Goal: Task Accomplishment & Management: Complete application form

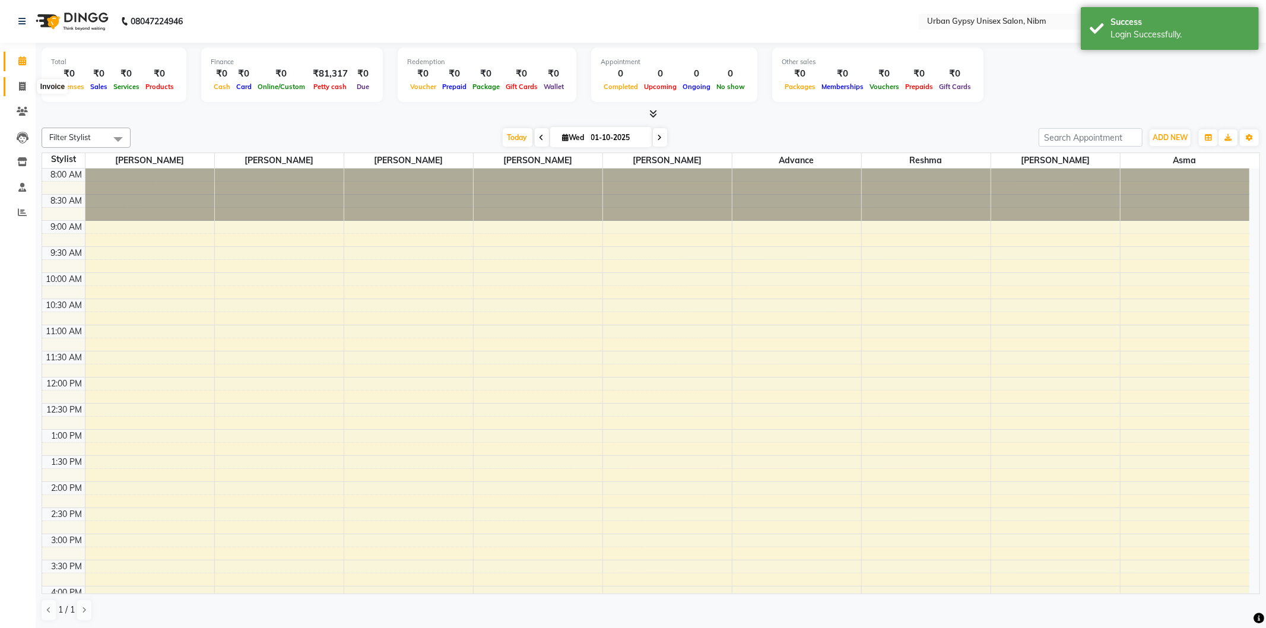
click at [19, 91] on icon at bounding box center [22, 86] width 7 height 9
select select "7045"
select select "service"
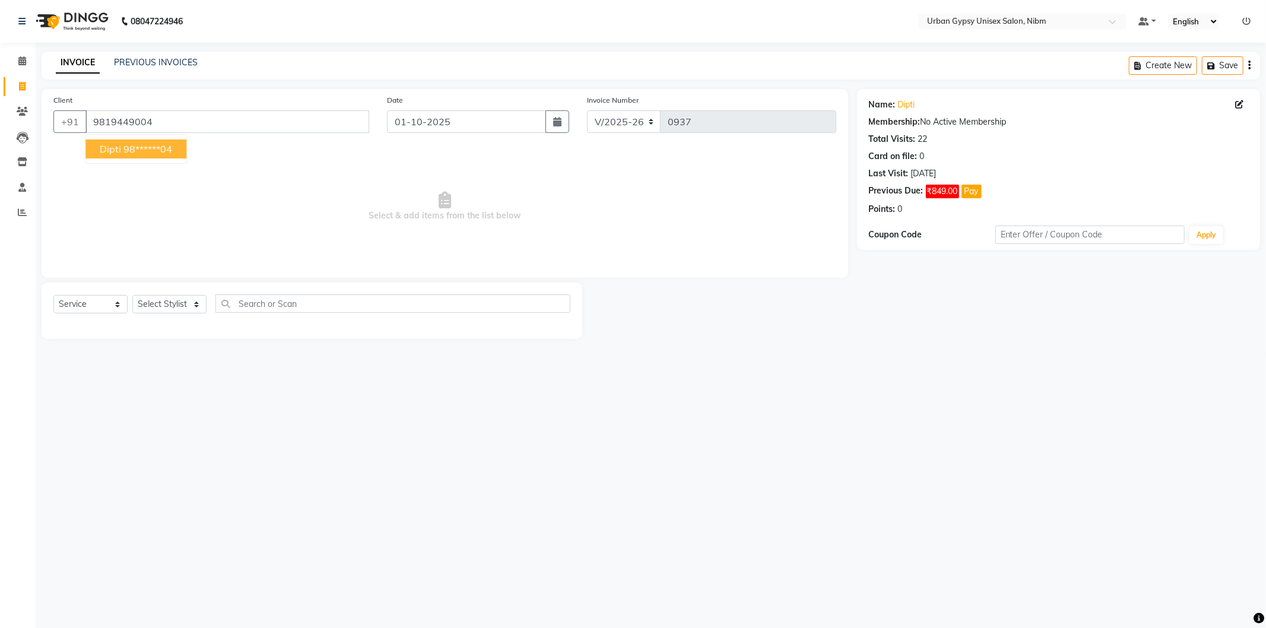
click at [132, 145] on ngb-highlight "98******04" at bounding box center [147, 149] width 49 height 12
type input "98******04"
click at [147, 302] on select "Select Stylist Advance Akshay [PERSON_NAME] Asma [PERSON_NAME] Malhari [PERSON_…" at bounding box center [169, 304] width 74 height 18
select select "58910"
click at [132, 296] on select "Select Stylist Advance Akshay [PERSON_NAME] Asma [PERSON_NAME] Malhari [PERSON_…" at bounding box center [169, 304] width 74 height 18
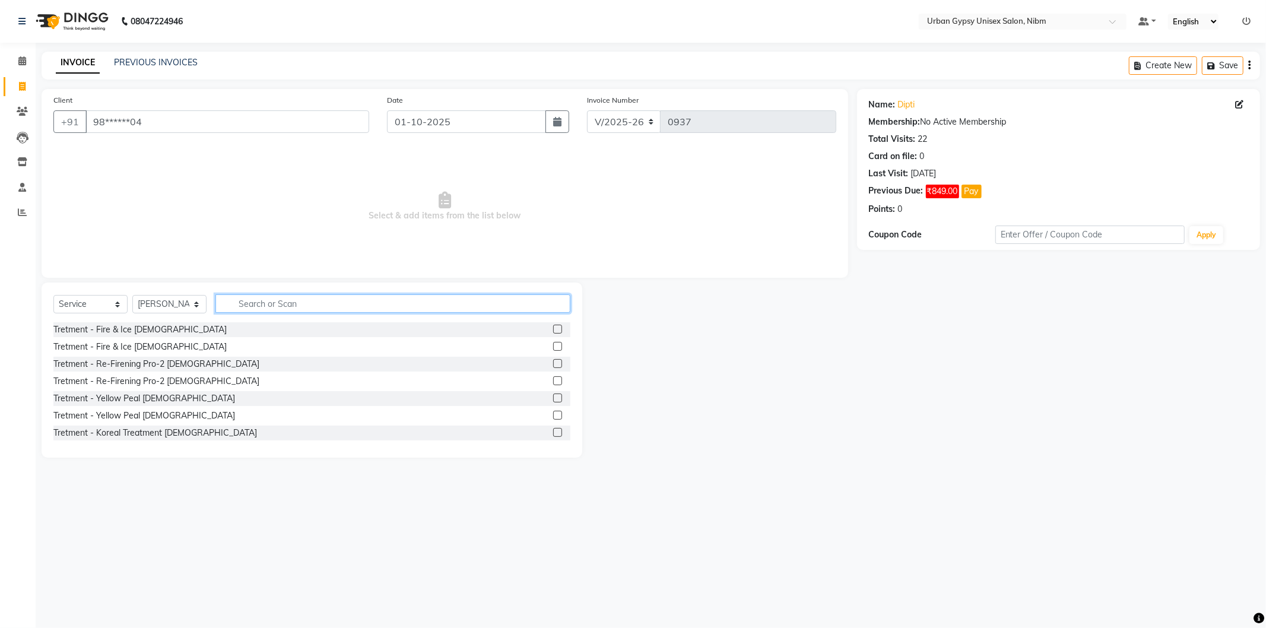
click at [248, 300] on input "text" at bounding box center [392, 303] width 355 height 18
type input "touc"
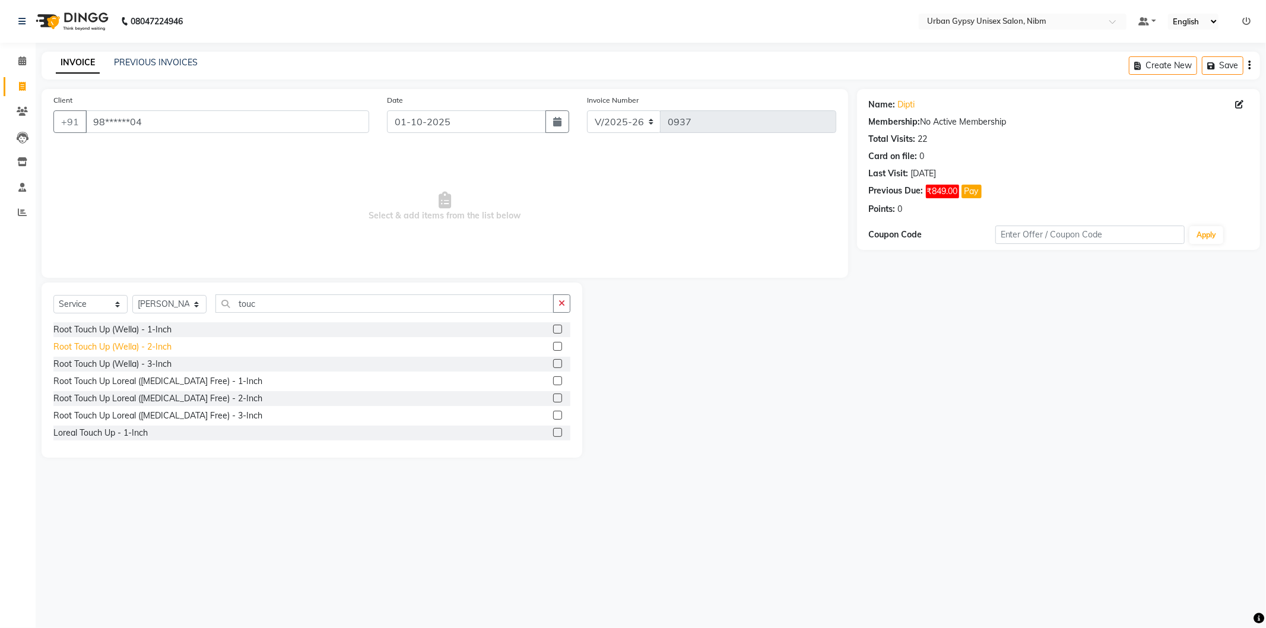
click at [153, 345] on div "Root Touch Up (Wella) - 2-Inch" at bounding box center [112, 347] width 118 height 12
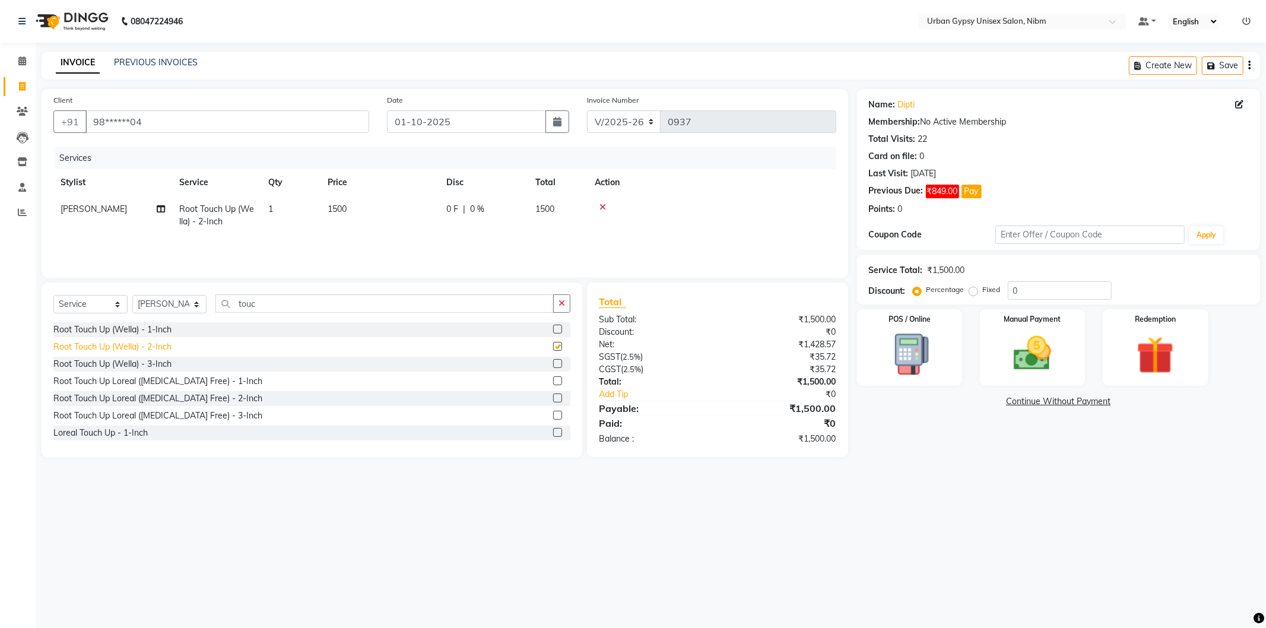
checkbox input "false"
click at [451, 208] on span "0 F" at bounding box center [452, 209] width 12 height 12
select select "58910"
click at [518, 210] on input "0" at bounding box center [520, 212] width 36 height 18
type input "065"
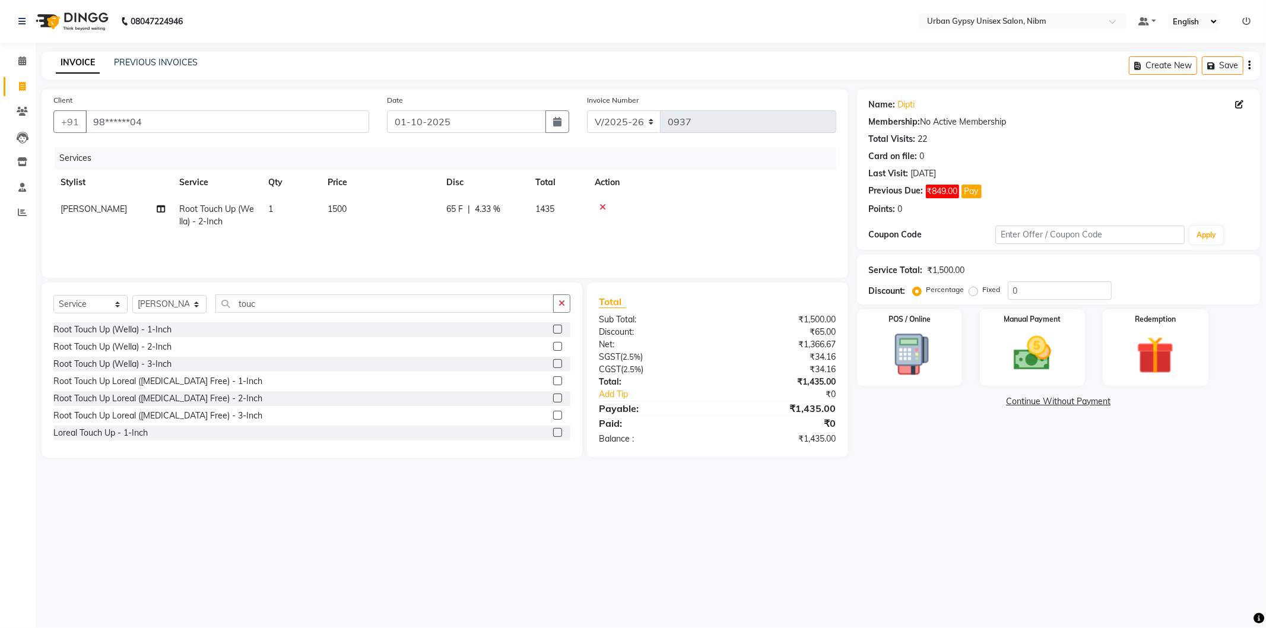
click at [747, 196] on td at bounding box center [712, 215] width 249 height 39
click at [450, 207] on span "65 F" at bounding box center [454, 209] width 17 height 12
select select "58910"
click at [518, 209] on input "65" at bounding box center [520, 212] width 36 height 18
type input "6"
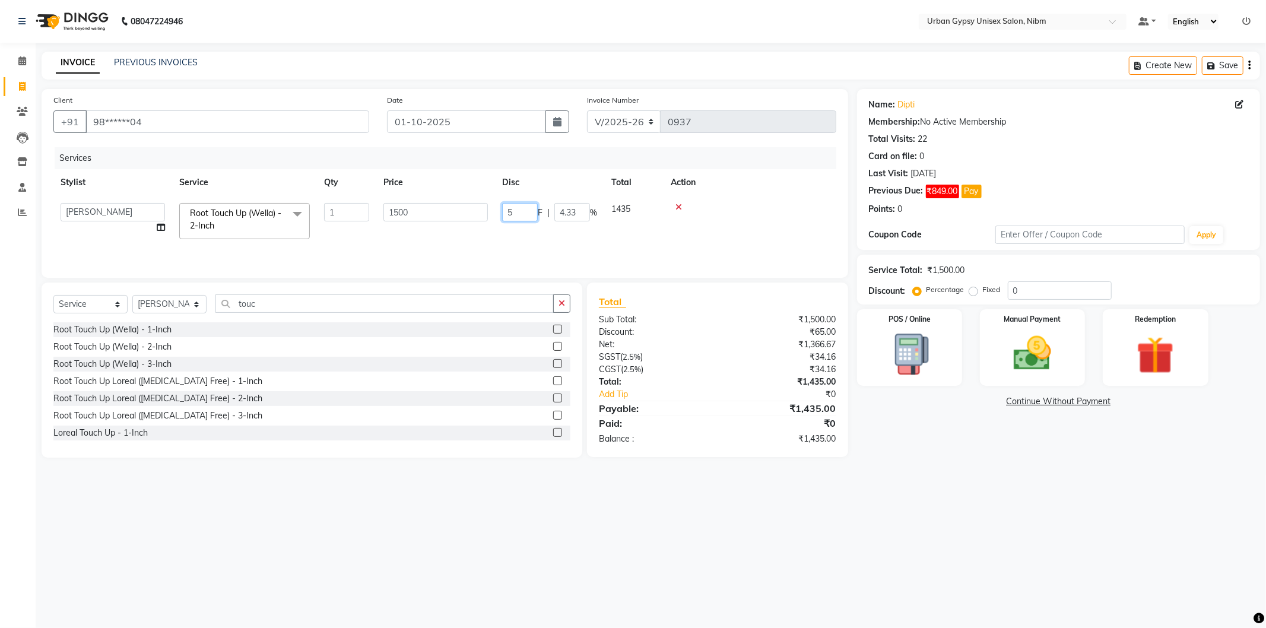
type input "55"
click at [731, 224] on td at bounding box center [750, 221] width 173 height 50
click at [157, 303] on select "Select Stylist Advance Akshay [PERSON_NAME] Asma [PERSON_NAME] Malhari [PERSON_…" at bounding box center [169, 304] width 74 height 18
select select "66600"
click at [132, 296] on select "Select Stylist Advance Akshay [PERSON_NAME] Asma [PERSON_NAME] Malhari [PERSON_…" at bounding box center [169, 304] width 74 height 18
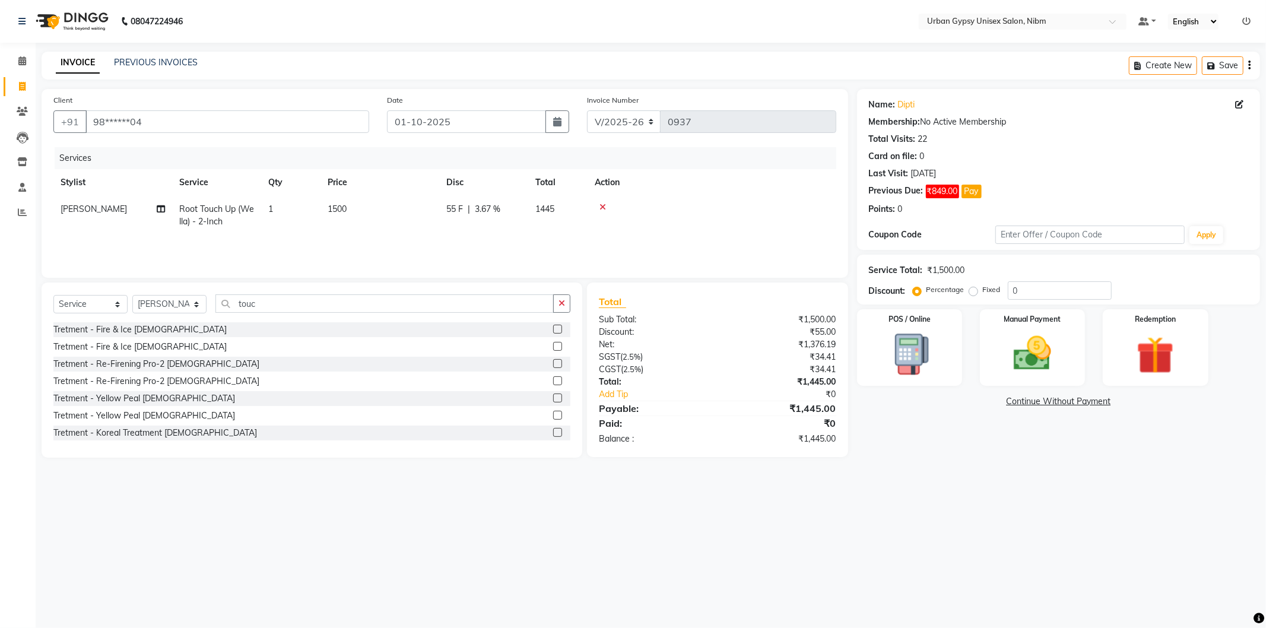
click at [270, 293] on div "Select Service Product Membership Package Voucher Prepaid Gift Card Select Styl…" at bounding box center [312, 370] width 541 height 175
click at [279, 305] on input "touc" at bounding box center [384, 303] width 338 height 18
type input "t"
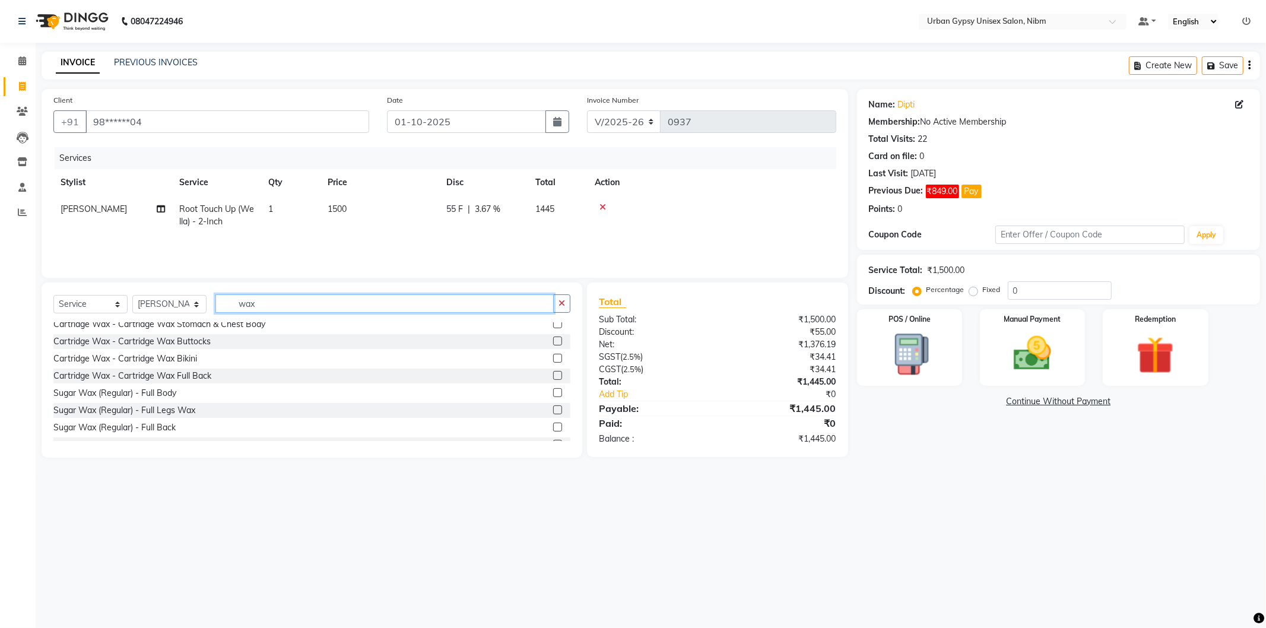
scroll to position [329, 0]
type input "wax"
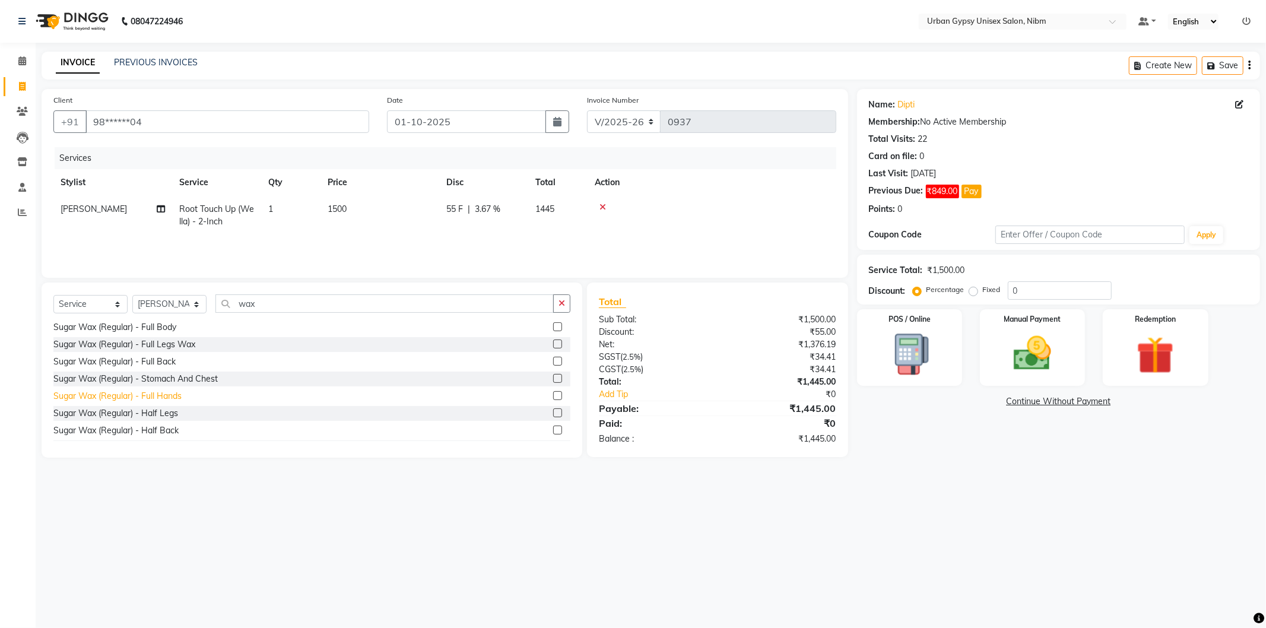
click at [156, 394] on div "Sugar Wax (Regular) - Full Hands" at bounding box center [117, 396] width 128 height 12
checkbox input "false"
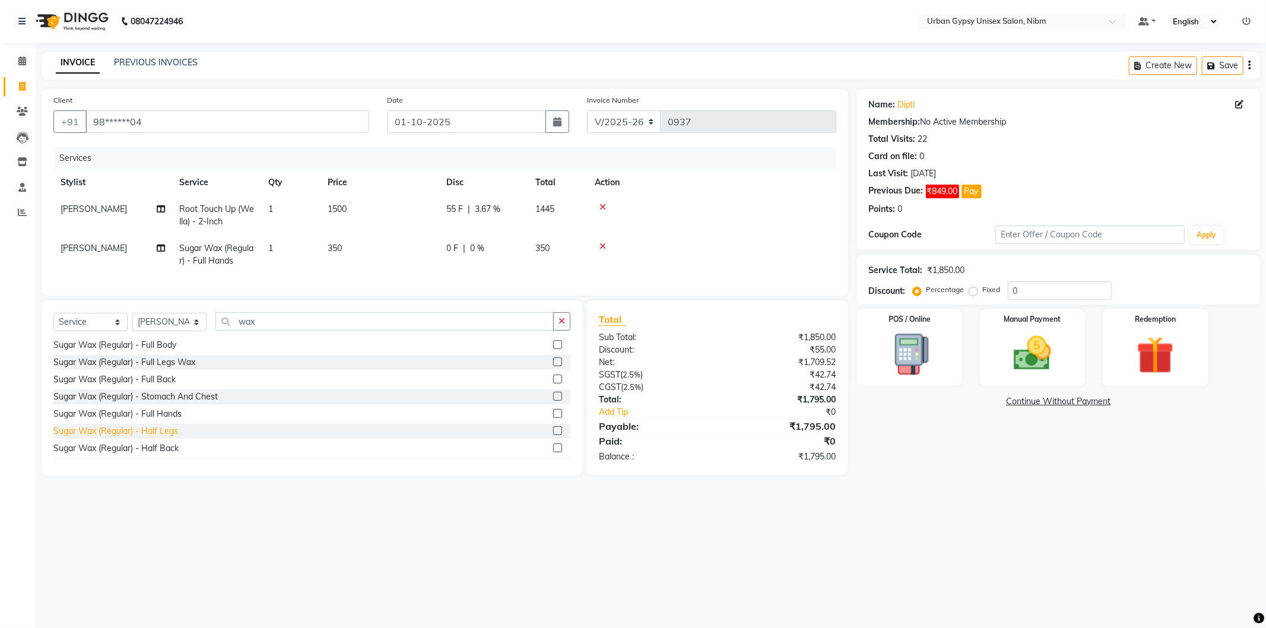
click at [153, 437] on div "Sugar Wax (Regular) - Half Legs" at bounding box center [115, 431] width 125 height 12
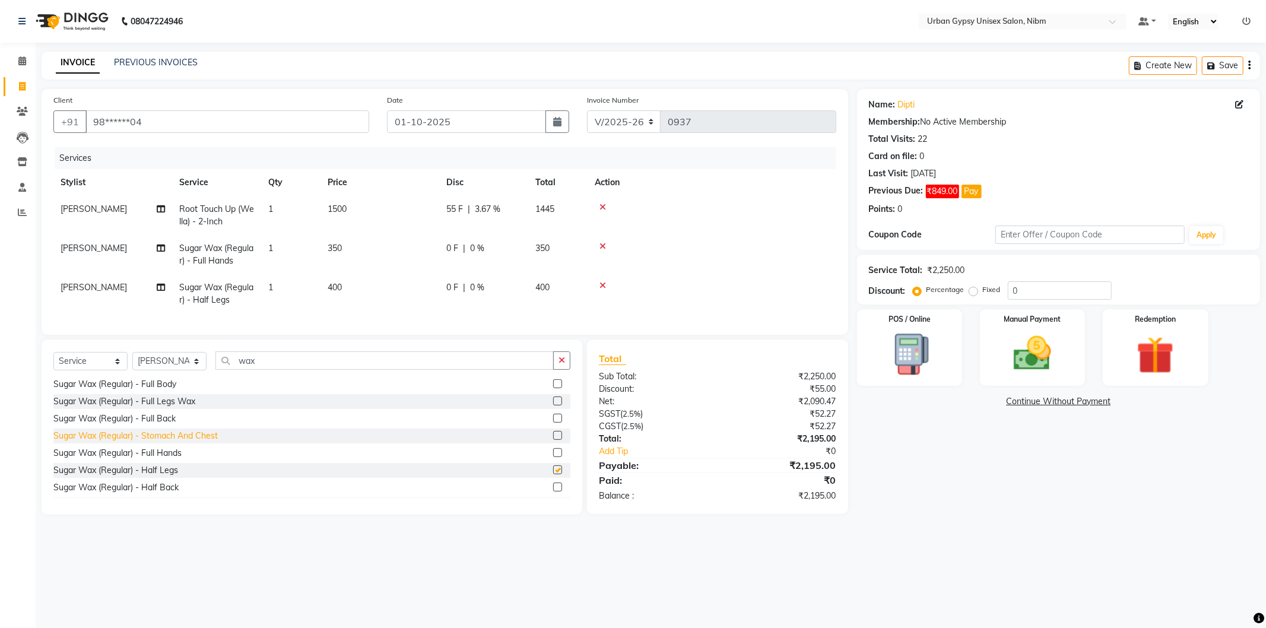
checkbox input "false"
click at [151, 483] on div "Sugar Wax (Regular) - Under Arms" at bounding box center [120, 476] width 134 height 12
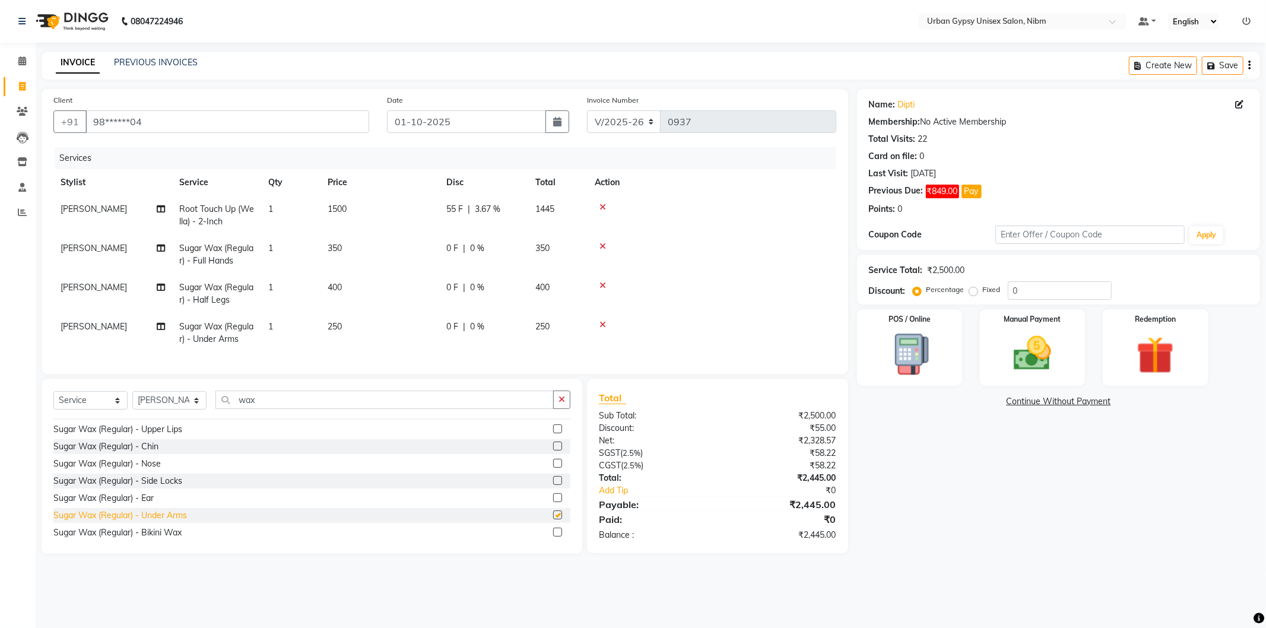
checkbox input "false"
click at [605, 324] on icon at bounding box center [603, 325] width 7 height 8
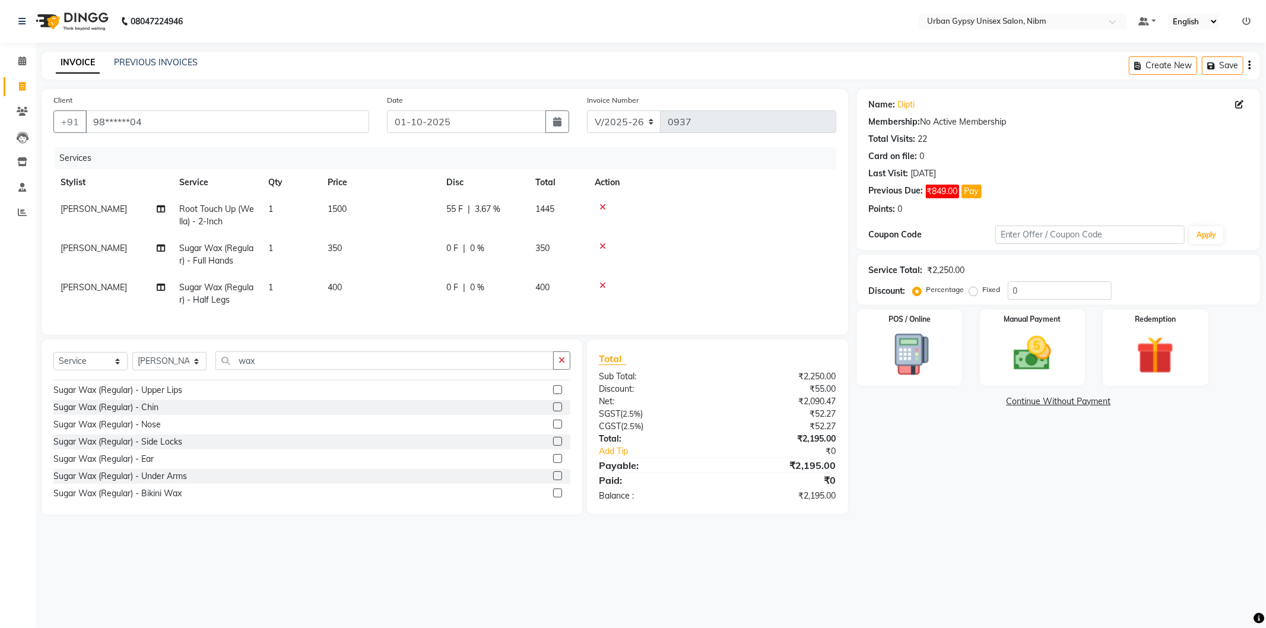
click at [598, 245] on div at bounding box center [712, 246] width 234 height 8
click at [607, 247] on div at bounding box center [712, 246] width 234 height 8
click at [604, 246] on icon at bounding box center [603, 246] width 7 height 8
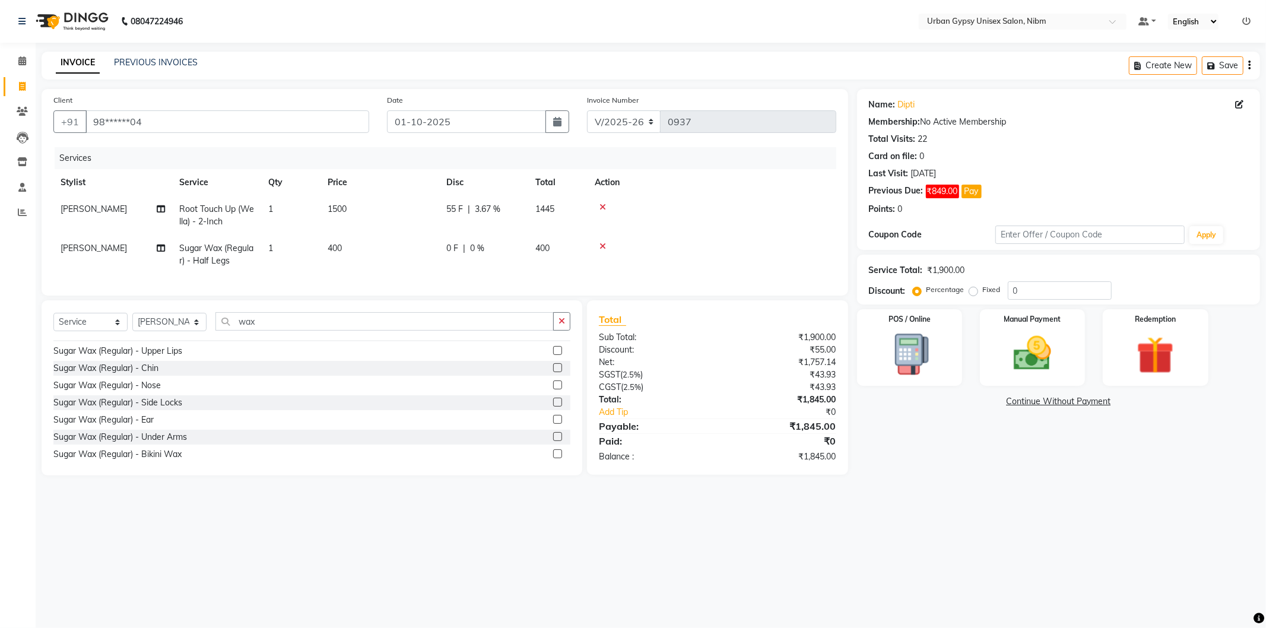
click at [453, 247] on span "0 F" at bounding box center [452, 248] width 12 height 12
select select "66600"
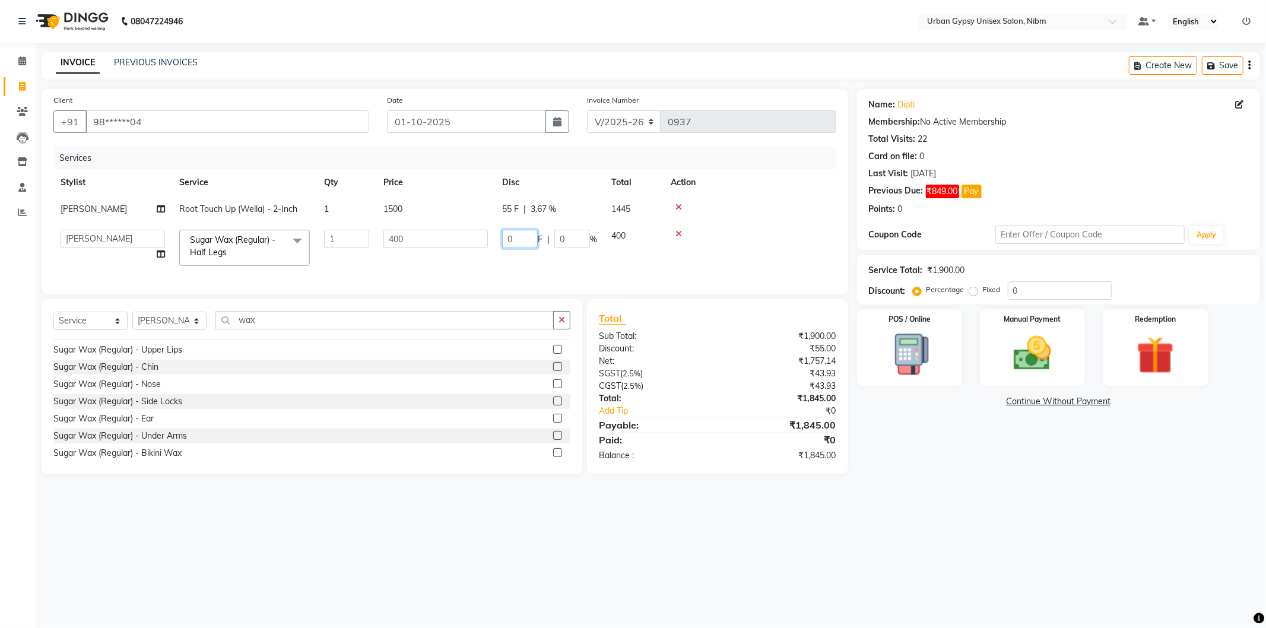
click at [525, 239] on input "0" at bounding box center [520, 239] width 36 height 18
type input "35"
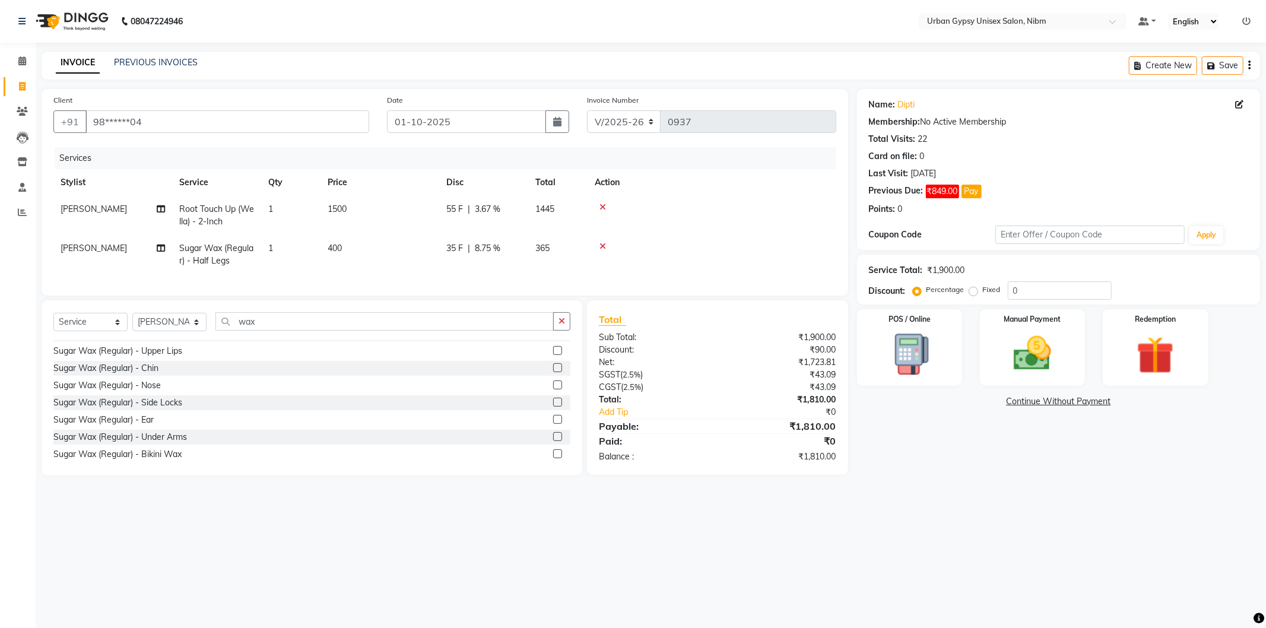
click at [781, 210] on div at bounding box center [712, 207] width 234 height 8
click at [1041, 356] on img at bounding box center [1033, 353] width 64 height 45
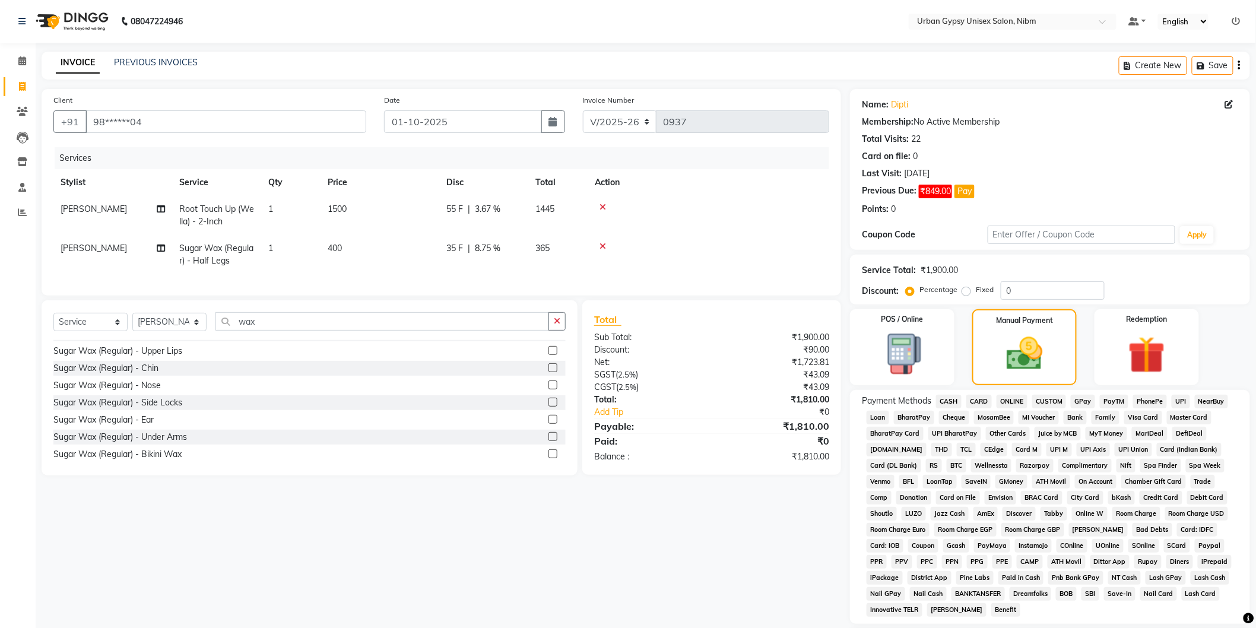
click at [981, 399] on span "CARD" at bounding box center [979, 402] width 26 height 14
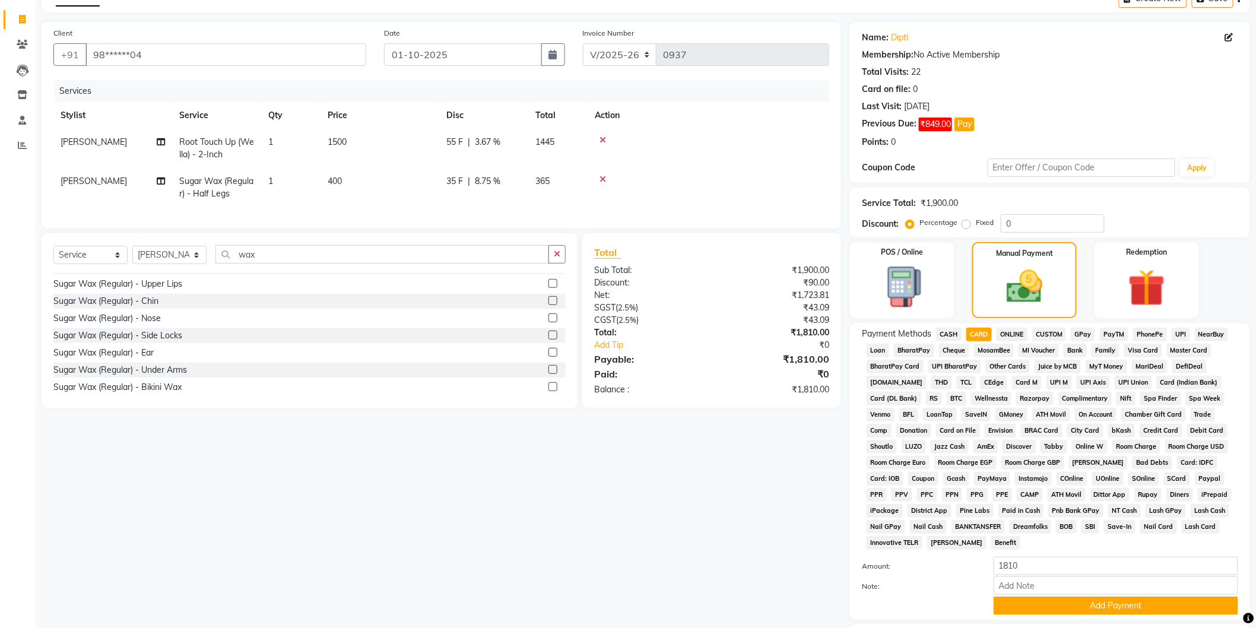
scroll to position [137, 0]
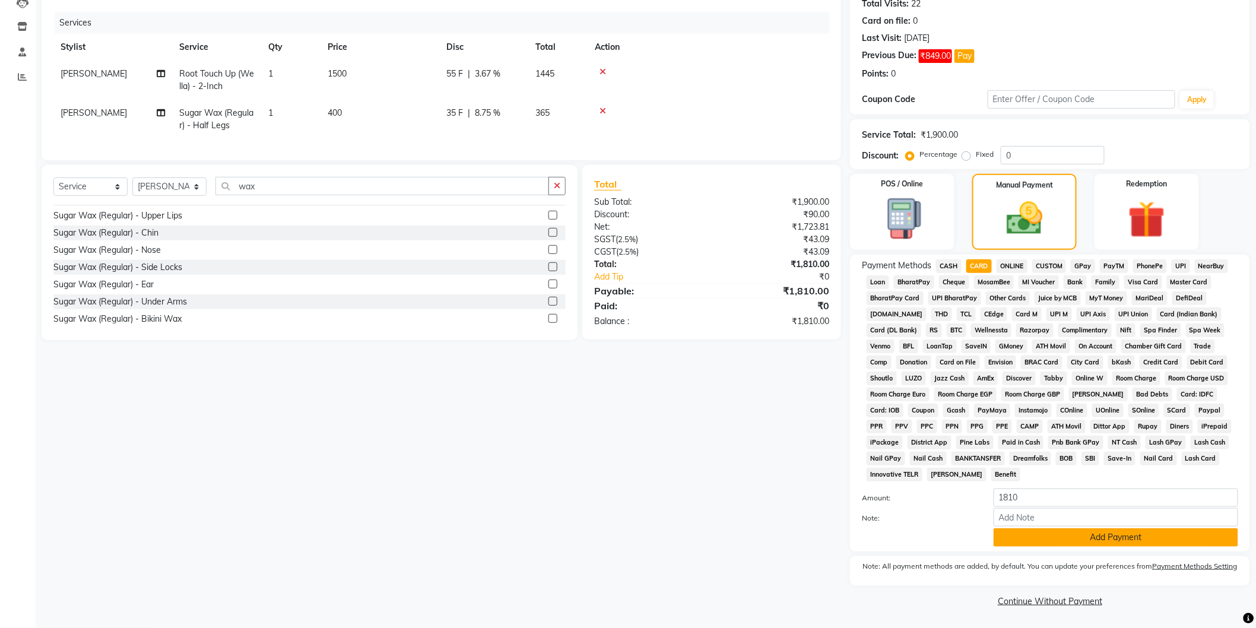
click at [1057, 530] on button "Add Payment" at bounding box center [1116, 537] width 245 height 18
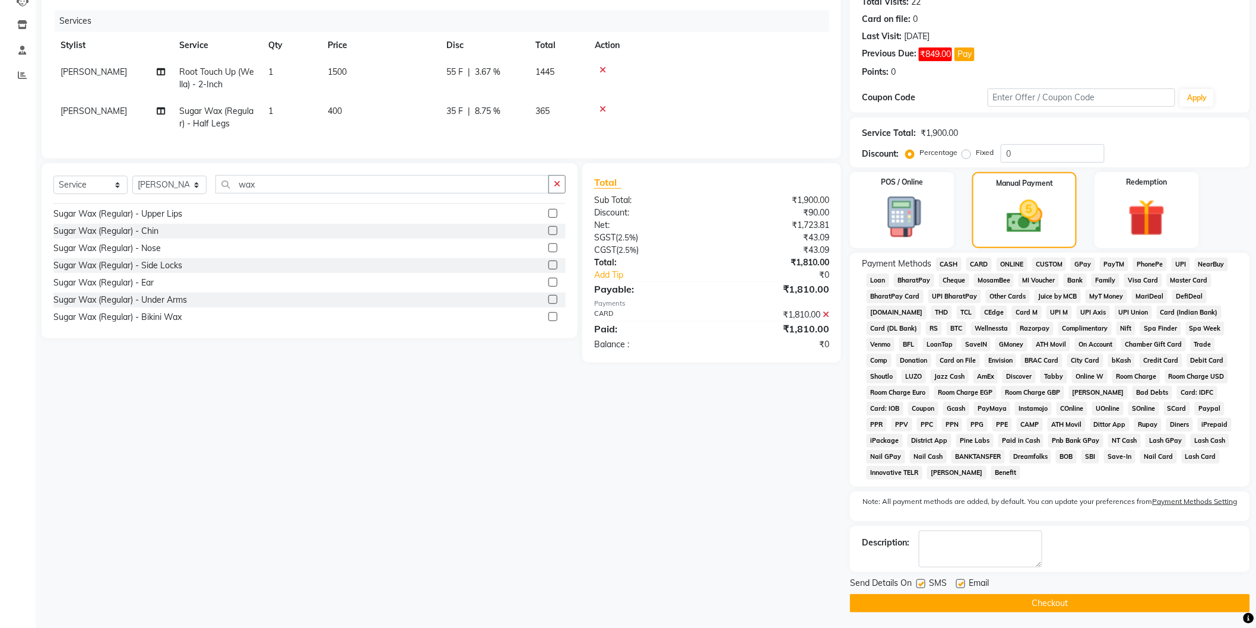
scroll to position [141, 0]
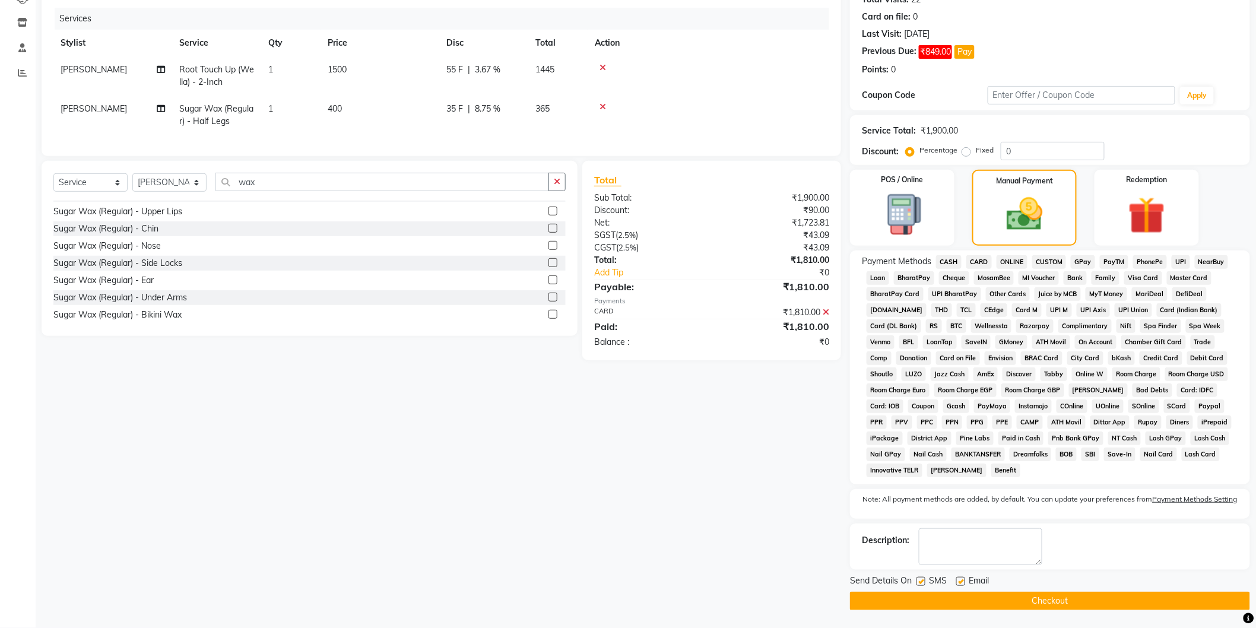
click at [960, 584] on label at bounding box center [960, 581] width 9 height 9
click at [960, 584] on input "checkbox" at bounding box center [960, 582] width 8 height 8
checkbox input "false"
click at [921, 584] on label at bounding box center [921, 581] width 9 height 9
click at [921, 584] on input "checkbox" at bounding box center [921, 582] width 8 height 8
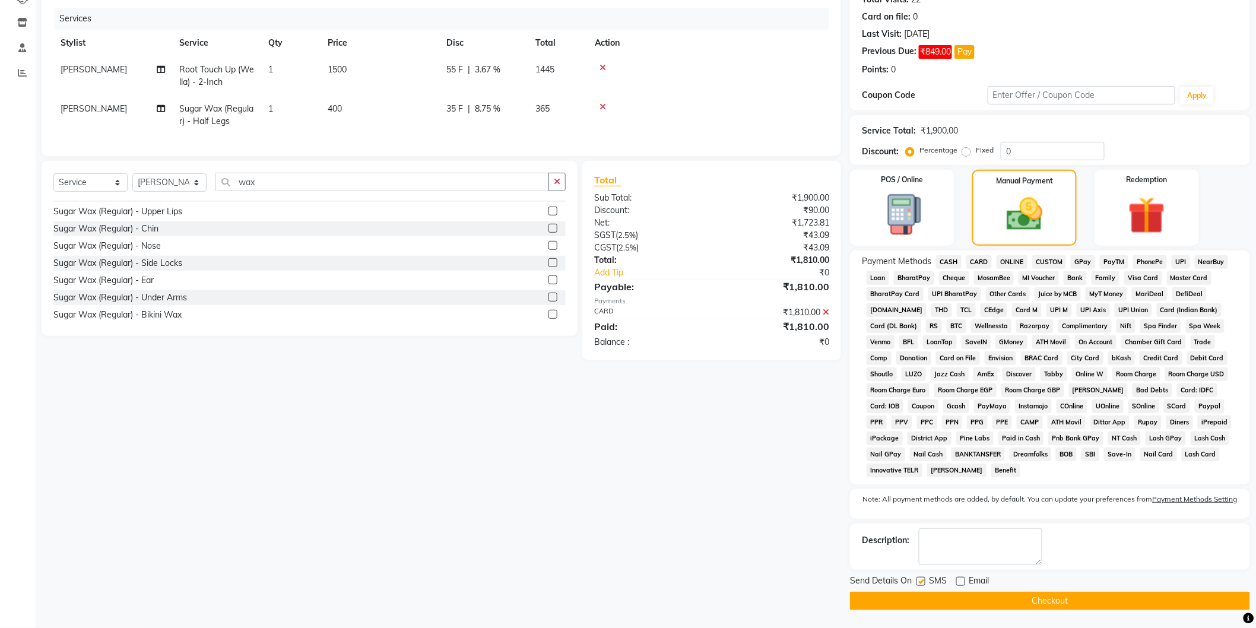
checkbox input "false"
click at [1025, 600] on button "Checkout" at bounding box center [1050, 601] width 400 height 18
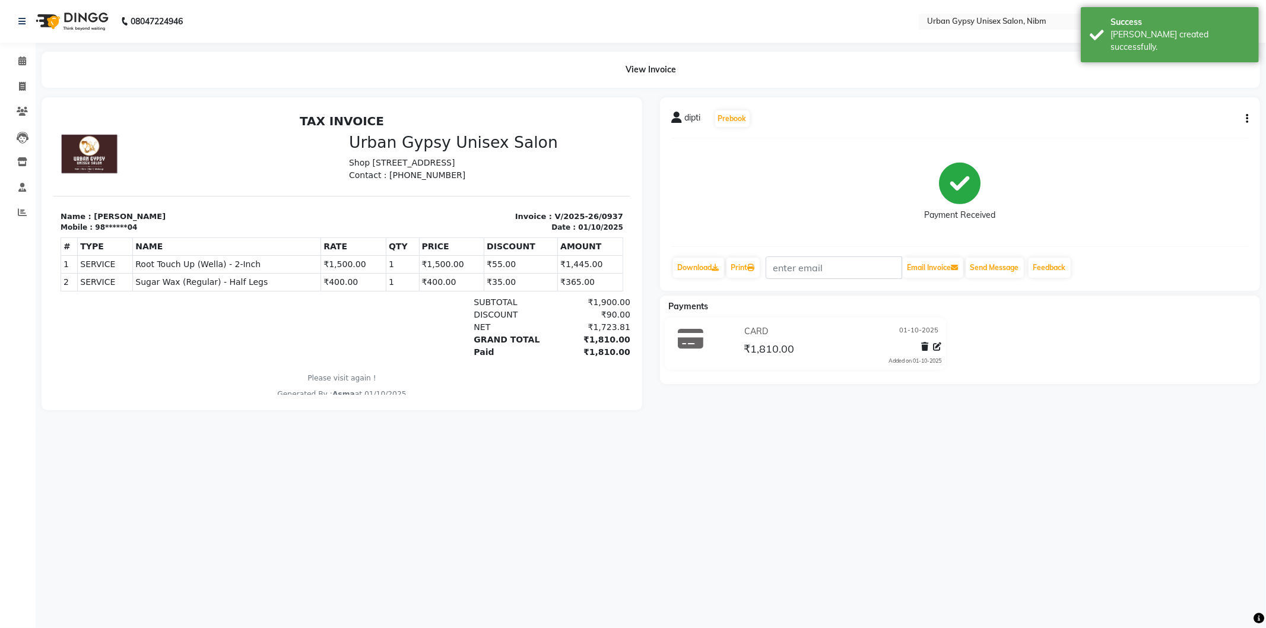
drag, startPoint x: 849, startPoint y: 145, endPoint x: 700, endPoint y: 139, distance: 149.1
click at [848, 145] on div "[PERSON_NAME] Prebook Payment Received Download Print Email Invoice Send Messag…" at bounding box center [960, 194] width 601 height 194
click at [20, 78] on link "Invoice" at bounding box center [18, 87] width 28 height 20
select select "service"
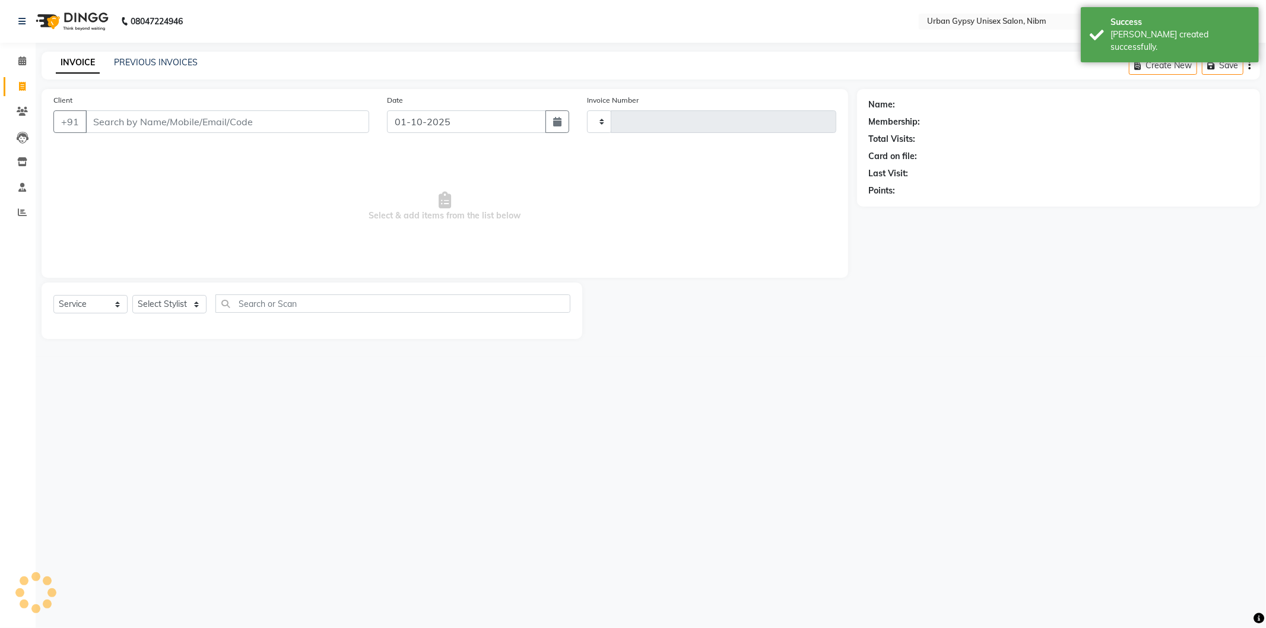
type input "0938"
select select "7045"
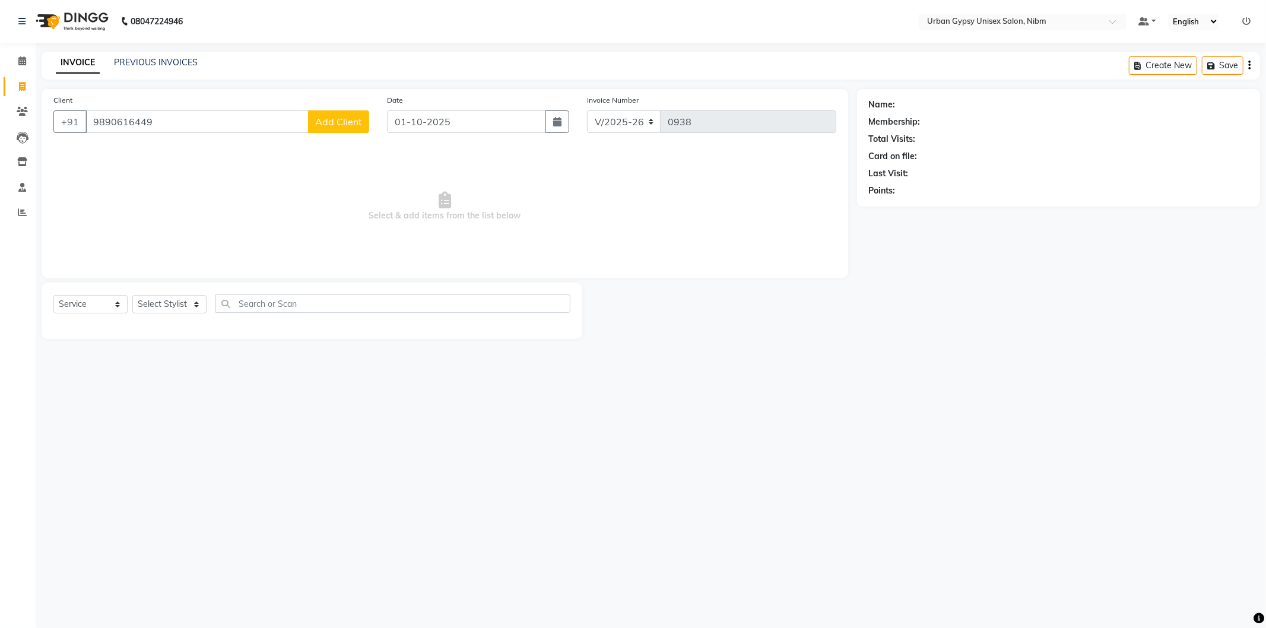
type input "9890616449"
click at [330, 108] on div "Client [PHONE_NUMBER] Add Client" at bounding box center [212, 118] width 334 height 49
click at [327, 113] on button "Add Client" at bounding box center [338, 121] width 61 height 23
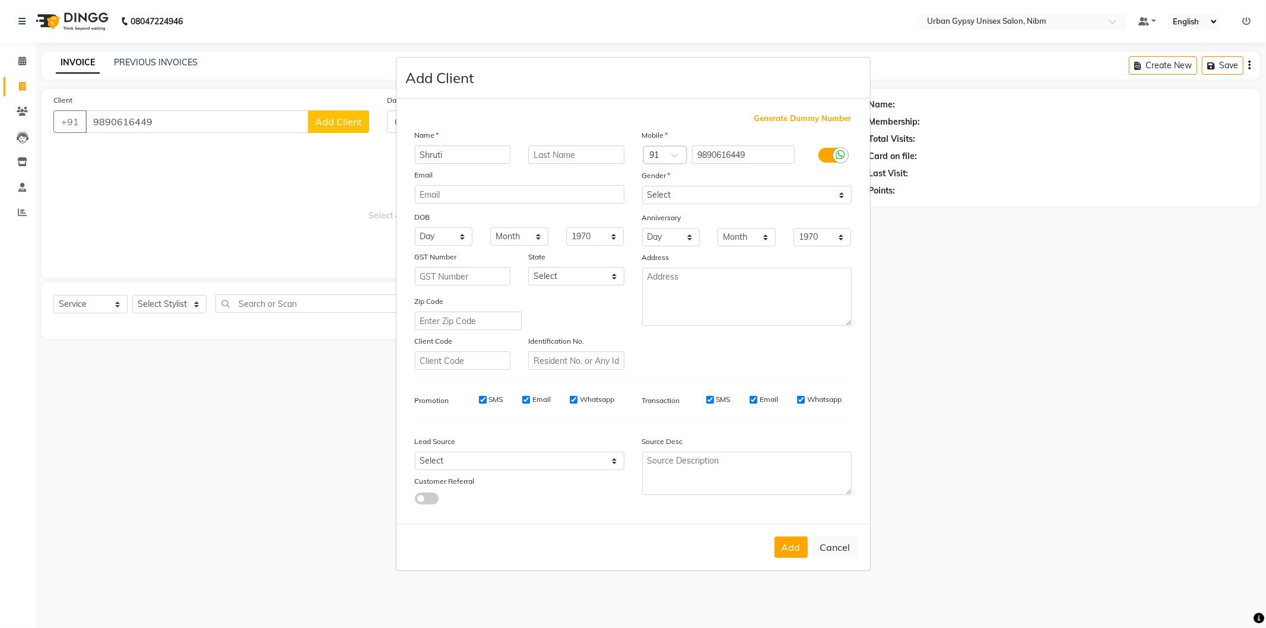
type input "Shruti"
drag, startPoint x: 571, startPoint y: 139, endPoint x: 570, endPoint y: 158, distance: 18.4
click at [571, 141] on div "Name" at bounding box center [519, 137] width 227 height 17
click at [570, 158] on input "text" at bounding box center [576, 154] width 96 height 18
type input "[PERSON_NAME]"
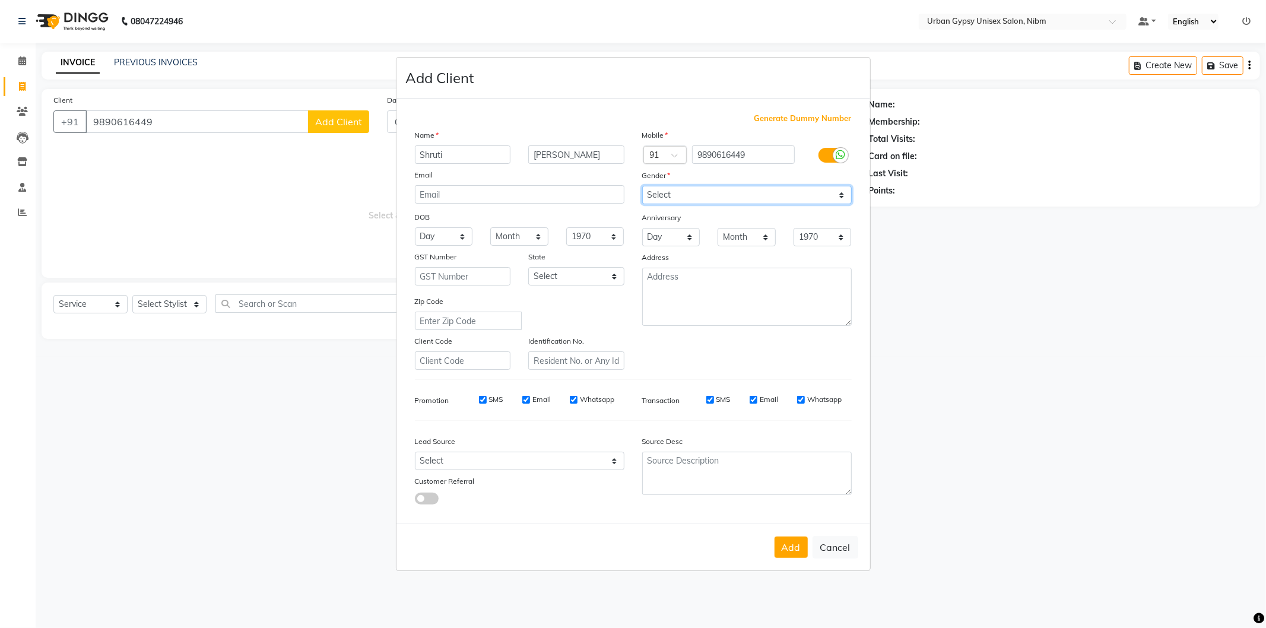
click at [665, 197] on select "Select [DEMOGRAPHIC_DATA] [DEMOGRAPHIC_DATA] Other Prefer Not To Say" at bounding box center [747, 195] width 210 height 18
select select "[DEMOGRAPHIC_DATA]"
click at [642, 186] on select "Select [DEMOGRAPHIC_DATA] [DEMOGRAPHIC_DATA] Other Prefer Not To Say" at bounding box center [747, 195] width 210 height 18
click at [776, 550] on button "Add" at bounding box center [791, 547] width 33 height 21
type input "98******49"
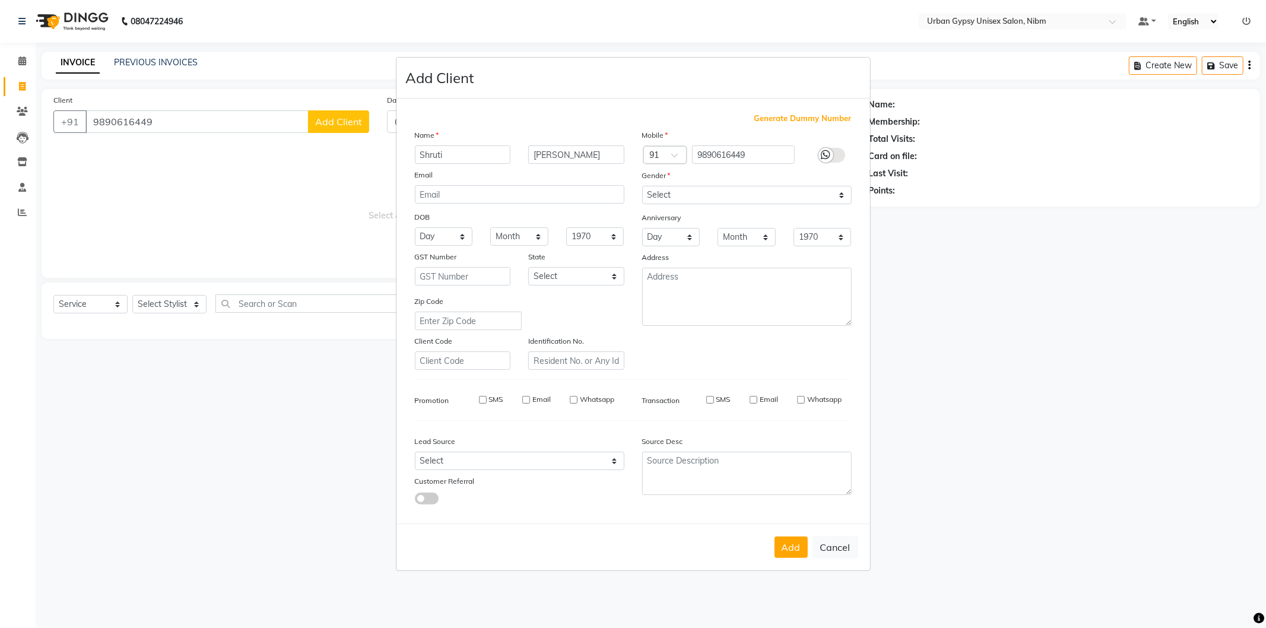
select select
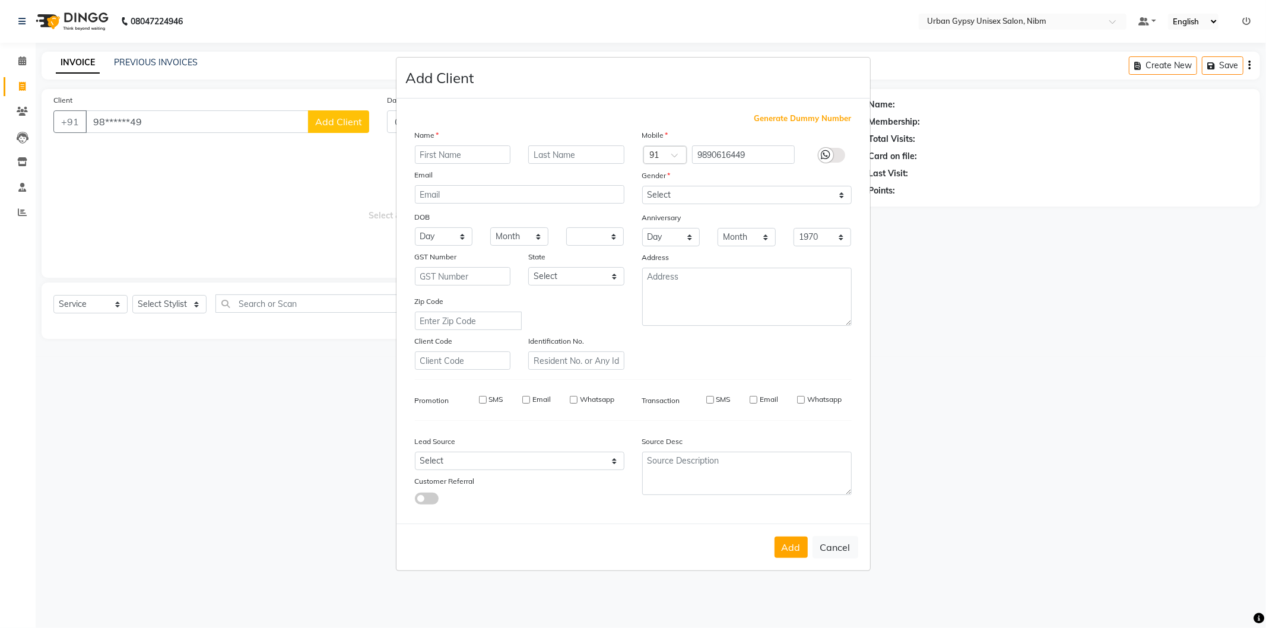
select select
checkbox input "false"
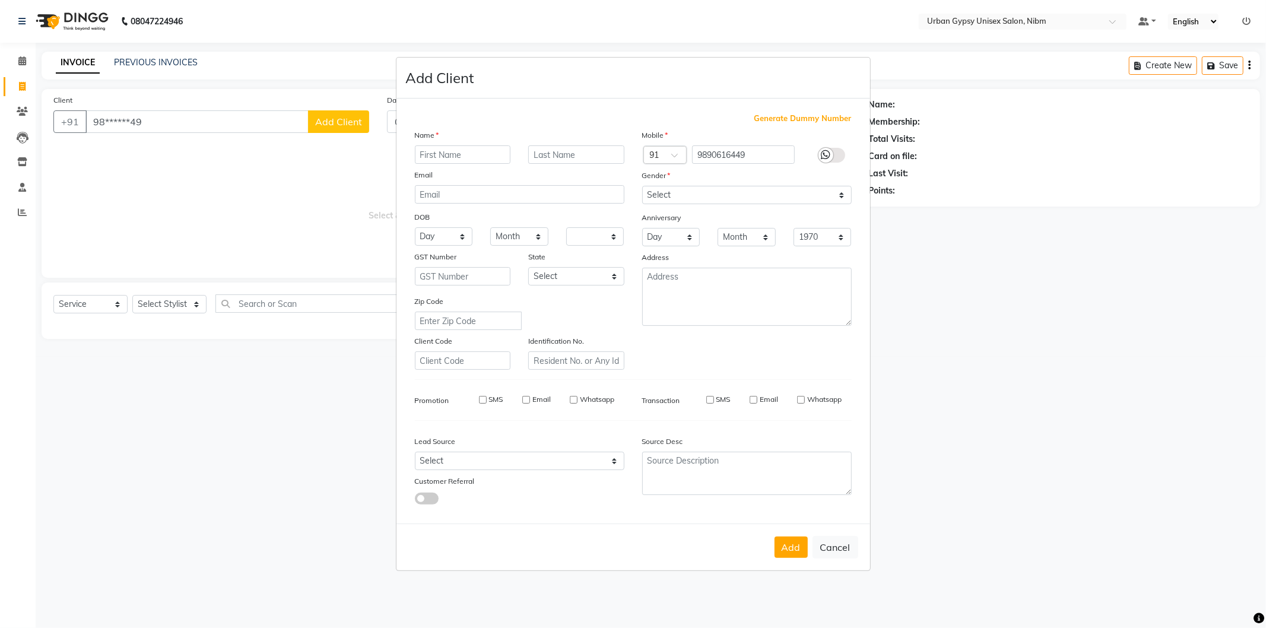
checkbox input "false"
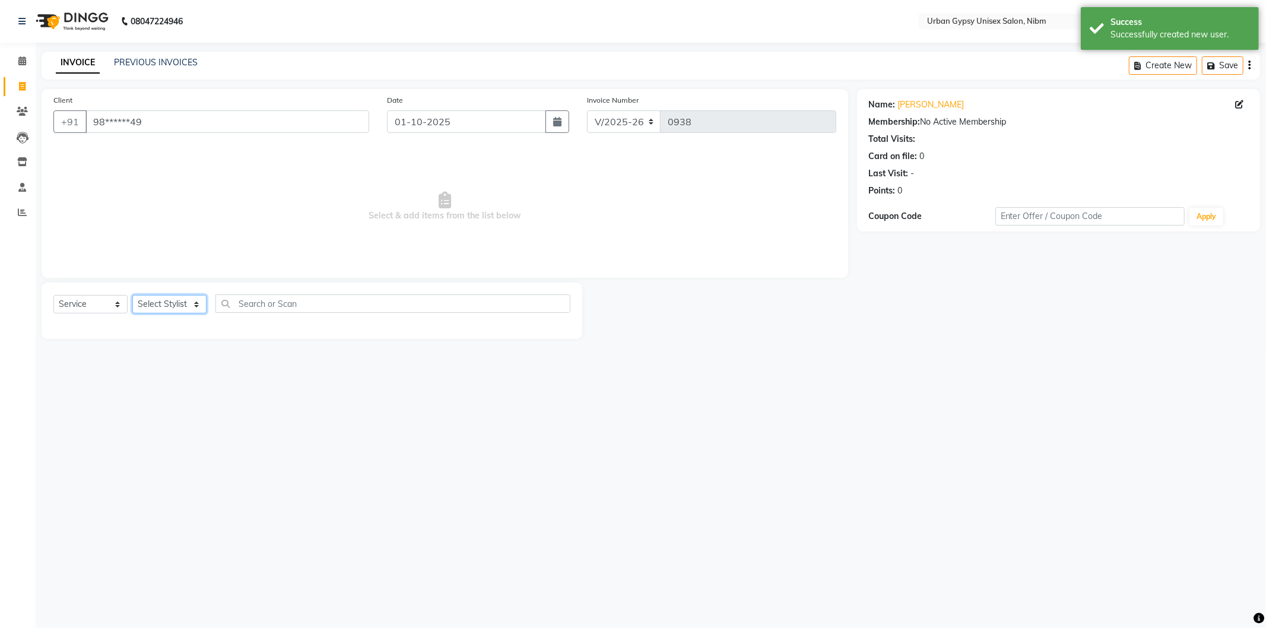
click at [145, 304] on select "Select Stylist Advance Akshay [PERSON_NAME] Asma [PERSON_NAME] Malhari [PERSON_…" at bounding box center [169, 304] width 74 height 18
select select "91368"
click at [132, 296] on select "Select Stylist Advance Akshay [PERSON_NAME] Asma [PERSON_NAME] Malhari [PERSON_…" at bounding box center [169, 304] width 74 height 18
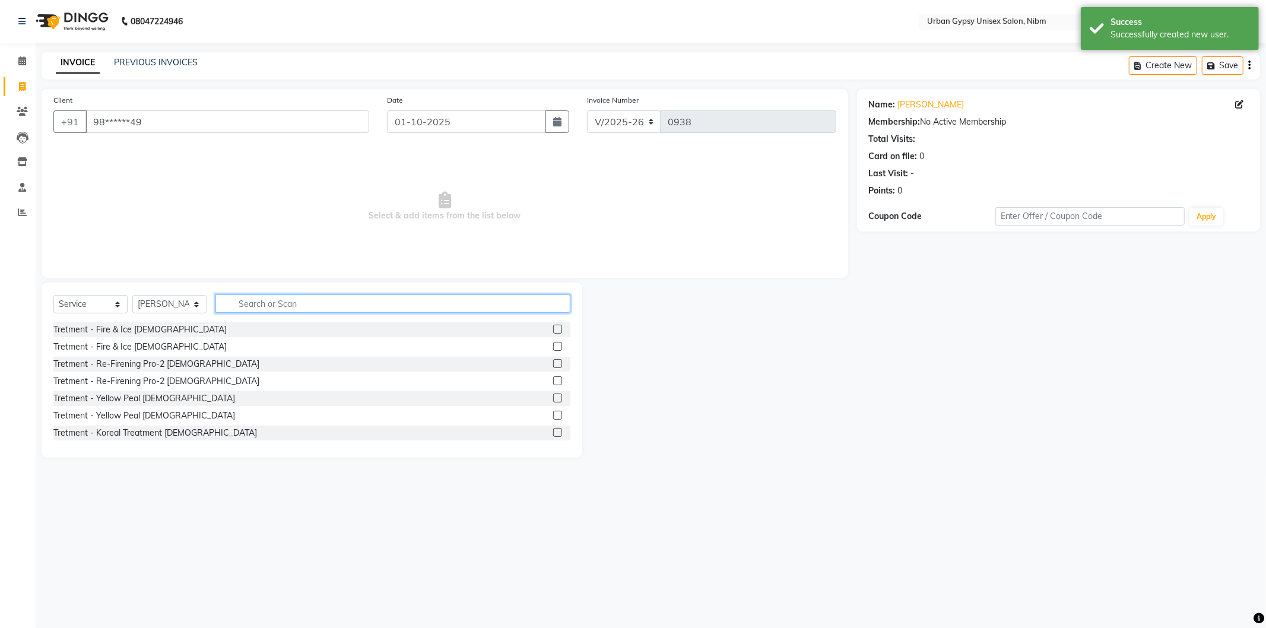
click at [263, 301] on input "text" at bounding box center [392, 303] width 355 height 18
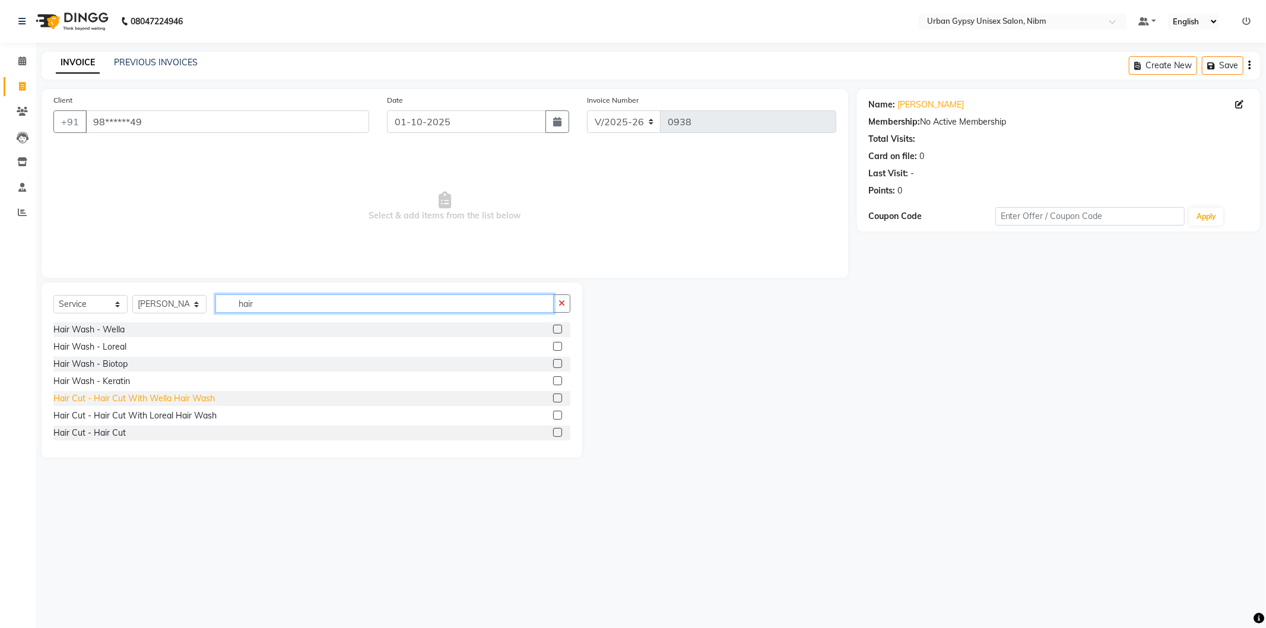
scroll to position [66, 0]
type input "hair"
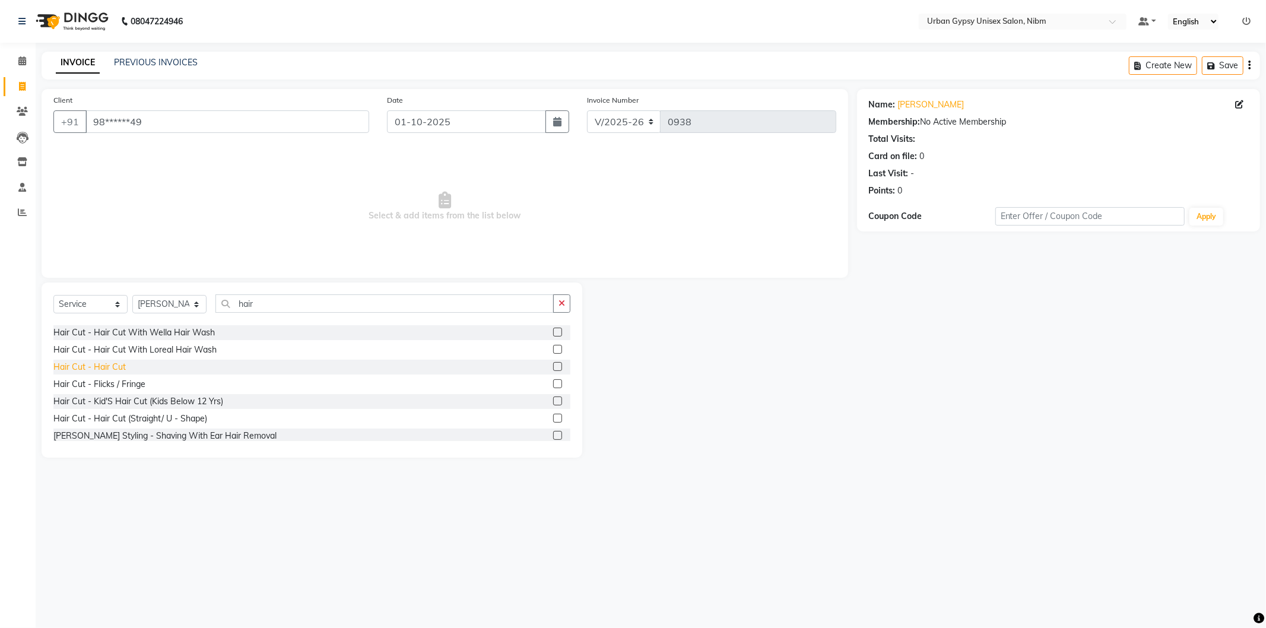
click at [113, 366] on div "Hair Cut - Hair Cut" at bounding box center [89, 367] width 72 height 12
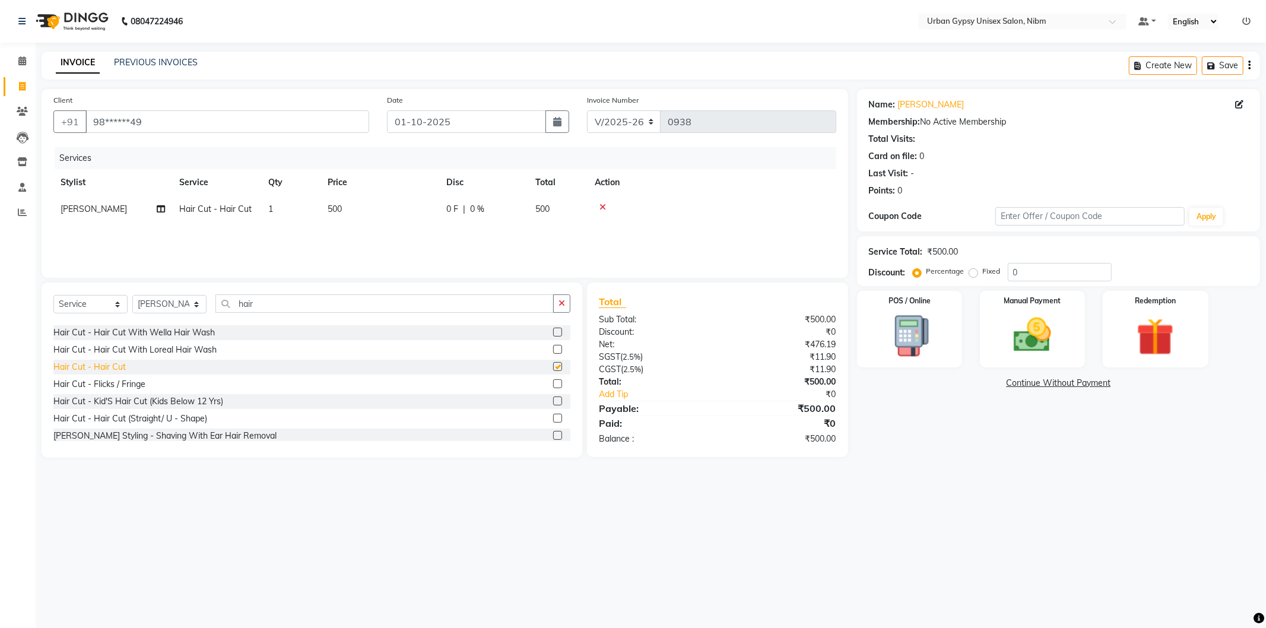
checkbox input "false"
click at [451, 205] on span "0 F" at bounding box center [452, 209] width 12 height 12
select select "91368"
click at [516, 213] on input "0" at bounding box center [520, 212] width 36 height 18
type input "0100"
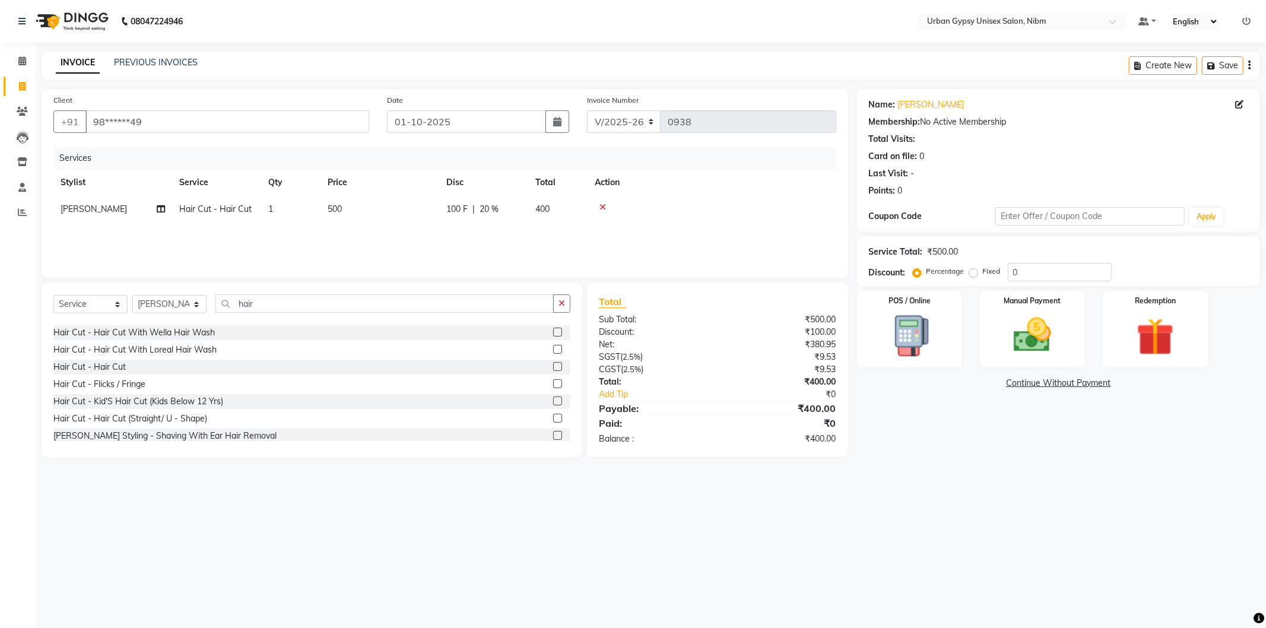
click at [749, 232] on div "Services Stylist Service Qty Price Disc Total Action Ali Hair Cut - Hair Cut 1 …" at bounding box center [444, 206] width 783 height 119
click at [147, 301] on select "Select Stylist Advance Akshay [PERSON_NAME] Asma [PERSON_NAME] Malhari [PERSON_…" at bounding box center [169, 304] width 74 height 18
select select "58914"
click at [132, 296] on select "Select Stylist Advance Akshay [PERSON_NAME] Asma [PERSON_NAME] Malhari [PERSON_…" at bounding box center [169, 304] width 74 height 18
click at [95, 299] on select "Select Service Product Membership Package Voucher Prepaid Gift Card" at bounding box center [90, 304] width 74 height 18
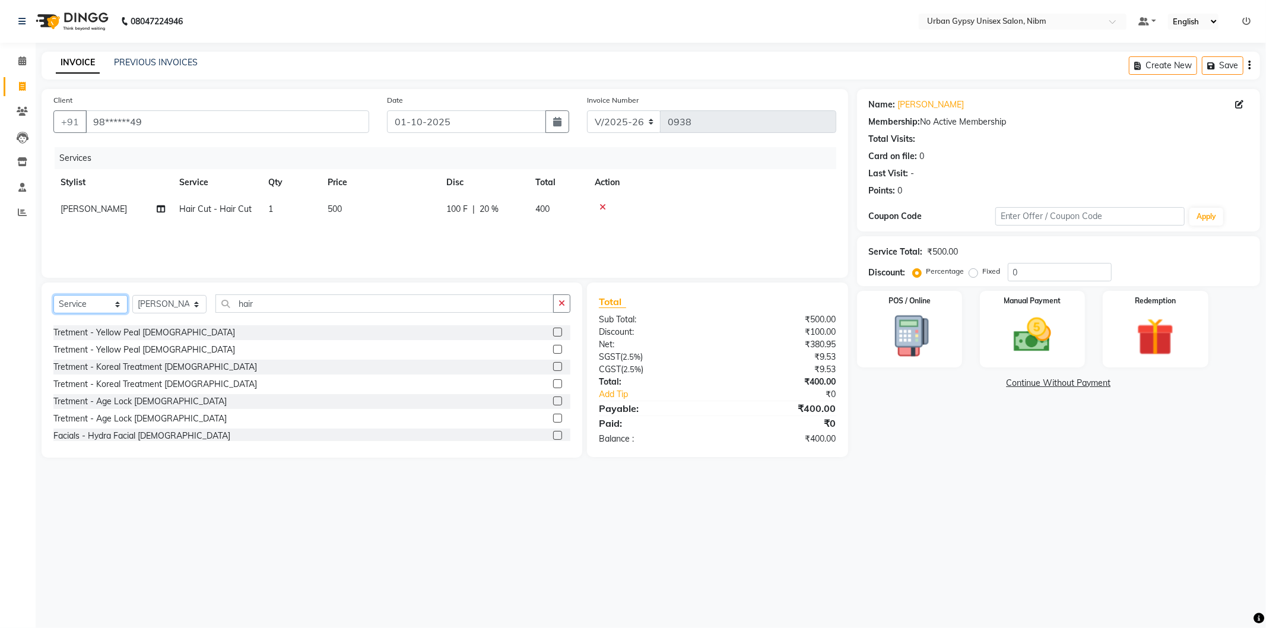
select select "package"
click at [53, 296] on select "Select Service Product Membership Package Voucher Prepaid Gift Card" at bounding box center [90, 304] width 74 height 18
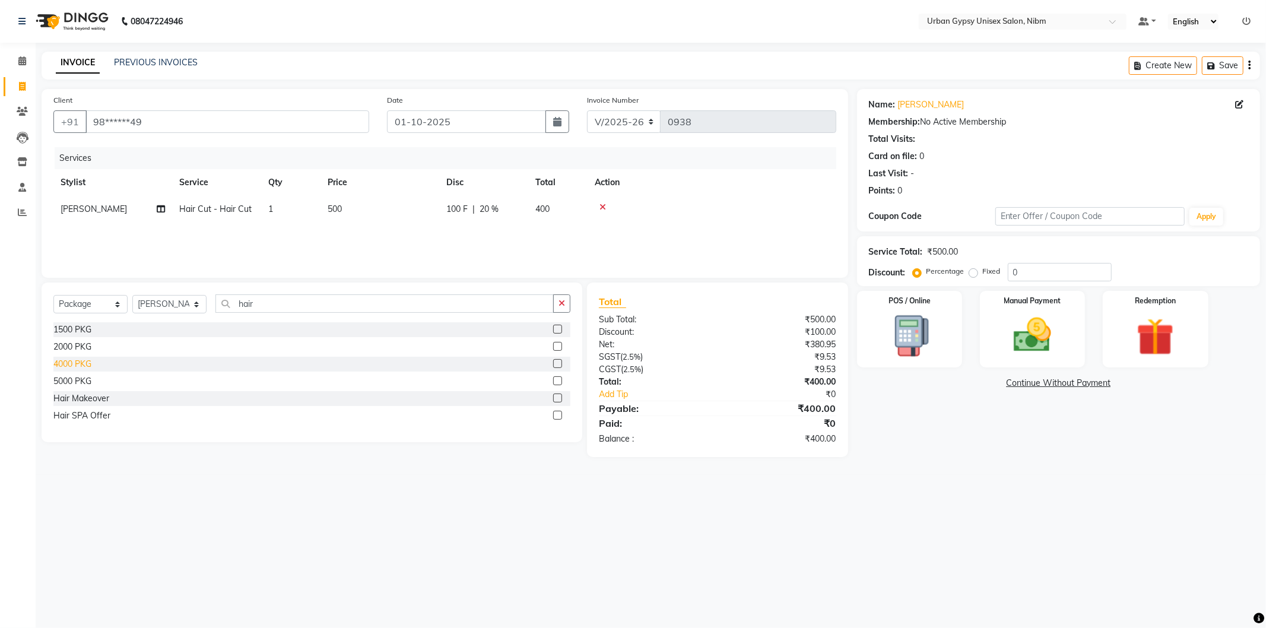
click at [66, 366] on div "4000 PKG" at bounding box center [72, 364] width 38 height 12
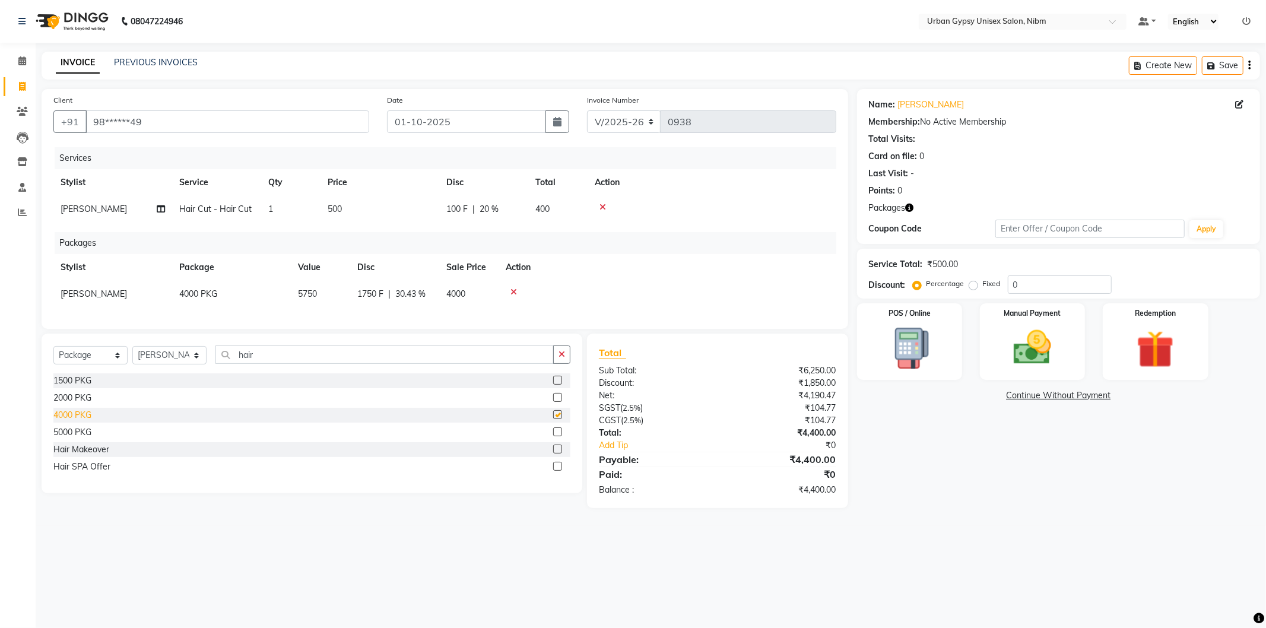
checkbox input "false"
click at [370, 291] on span "1750 F" at bounding box center [370, 294] width 26 height 12
select select "58914"
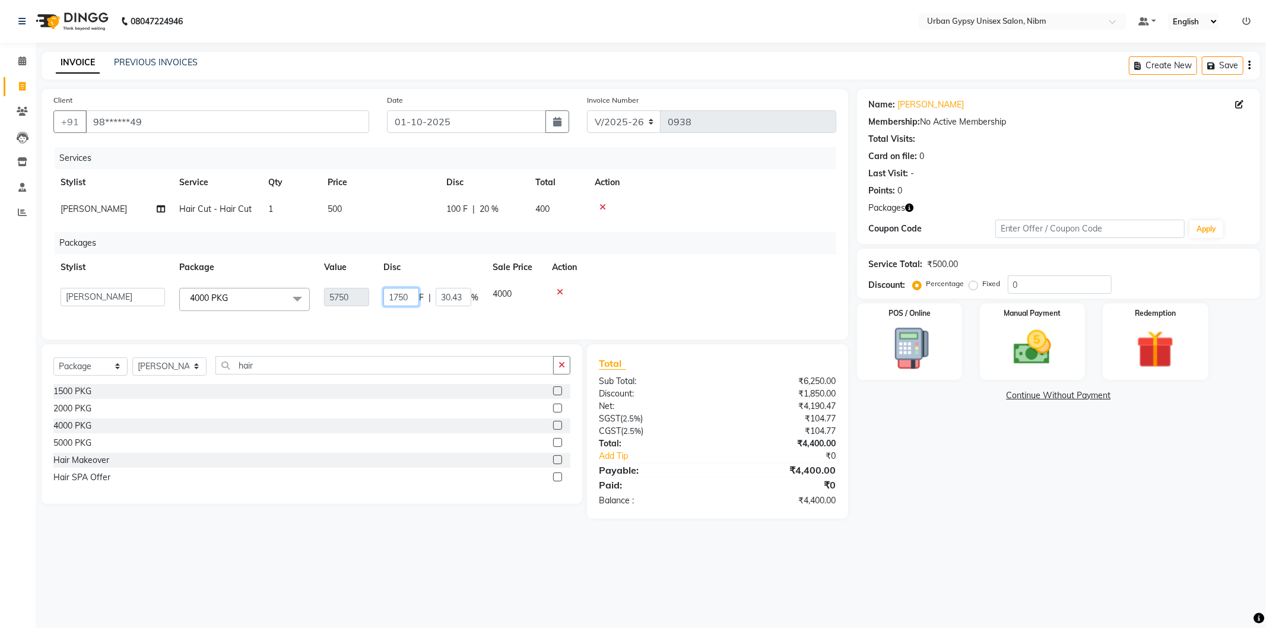
click at [411, 300] on input "1750" at bounding box center [401, 297] width 36 height 18
type input "1"
type input "2650"
click at [749, 265] on th "Action" at bounding box center [690, 267] width 291 height 27
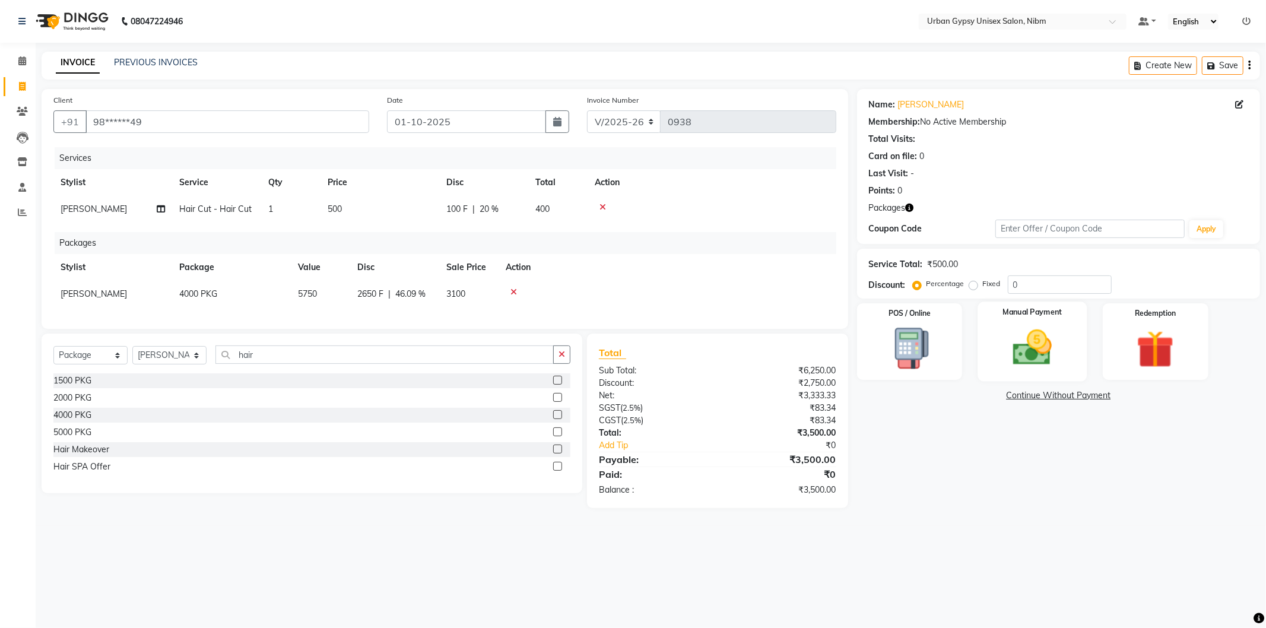
click at [1016, 338] on img at bounding box center [1033, 347] width 64 height 45
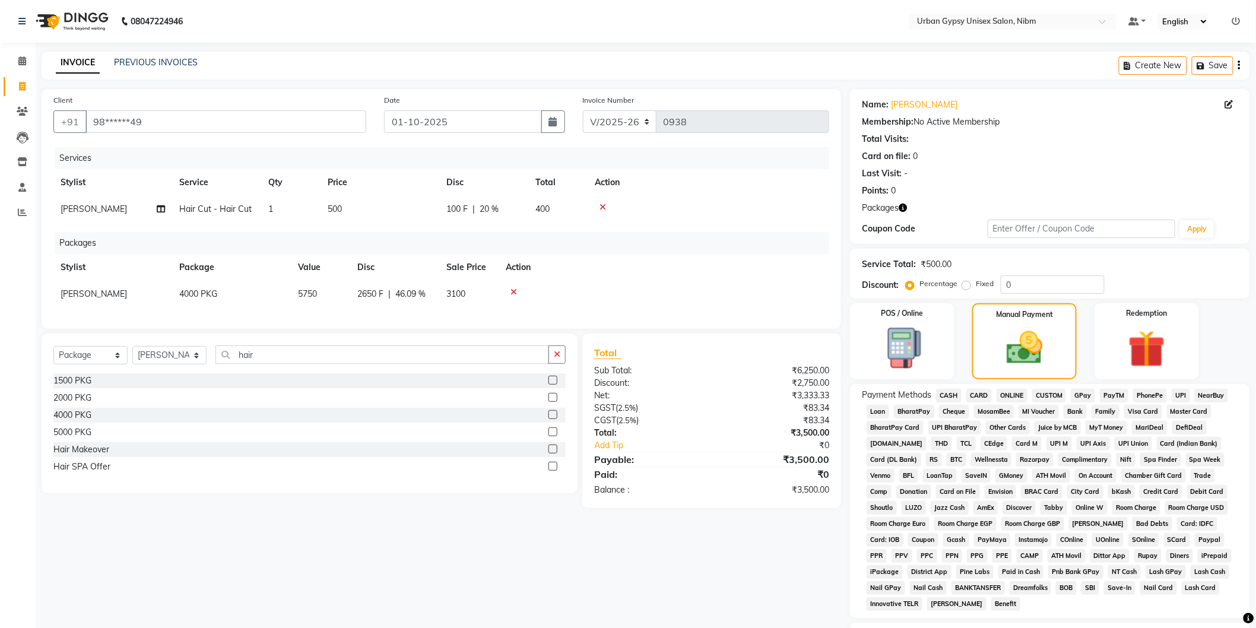
click at [1014, 392] on span "ONLINE" at bounding box center [1012, 396] width 31 height 14
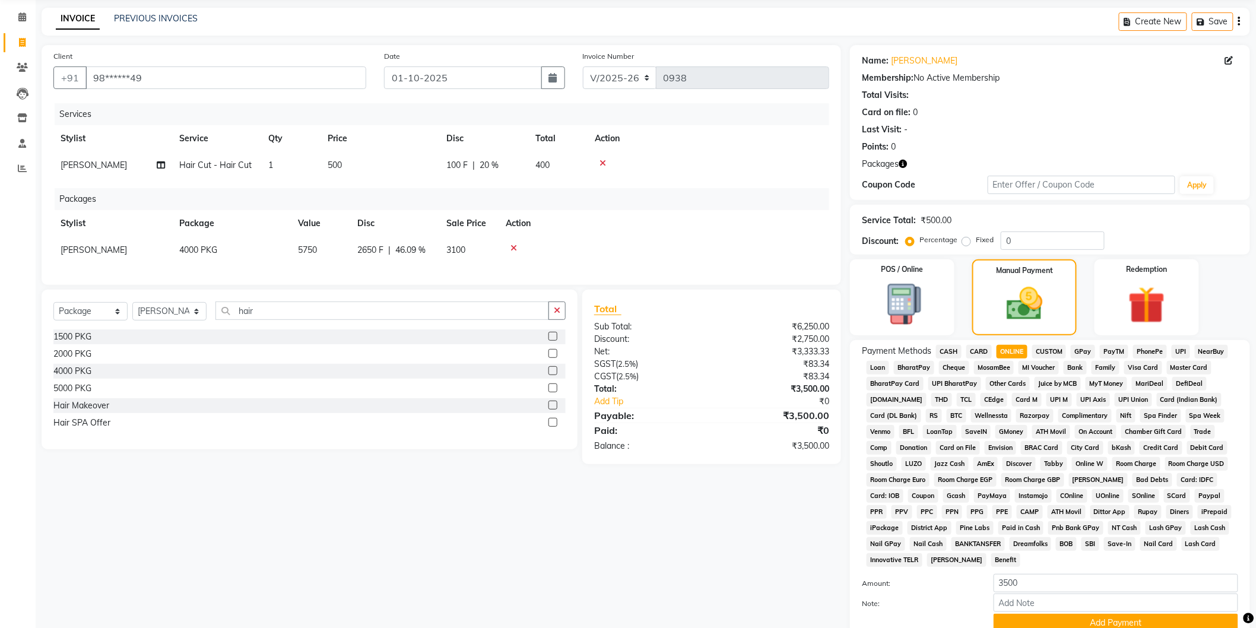
scroll to position [131, 0]
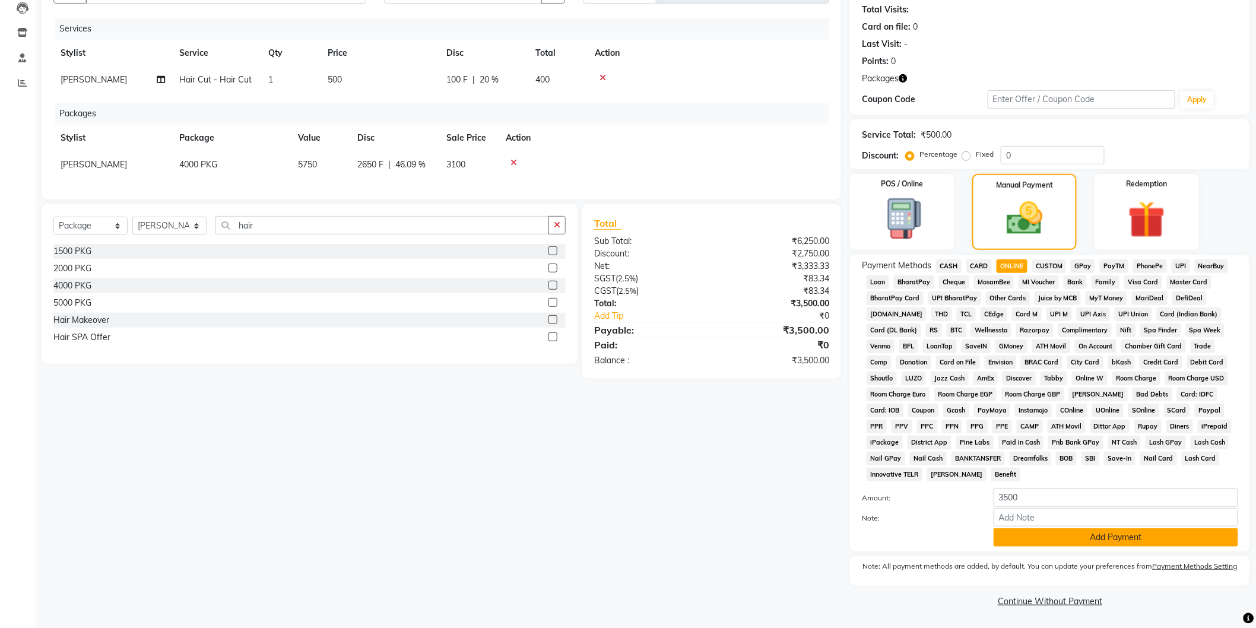
click at [1004, 531] on button "Add Payment" at bounding box center [1116, 537] width 245 height 18
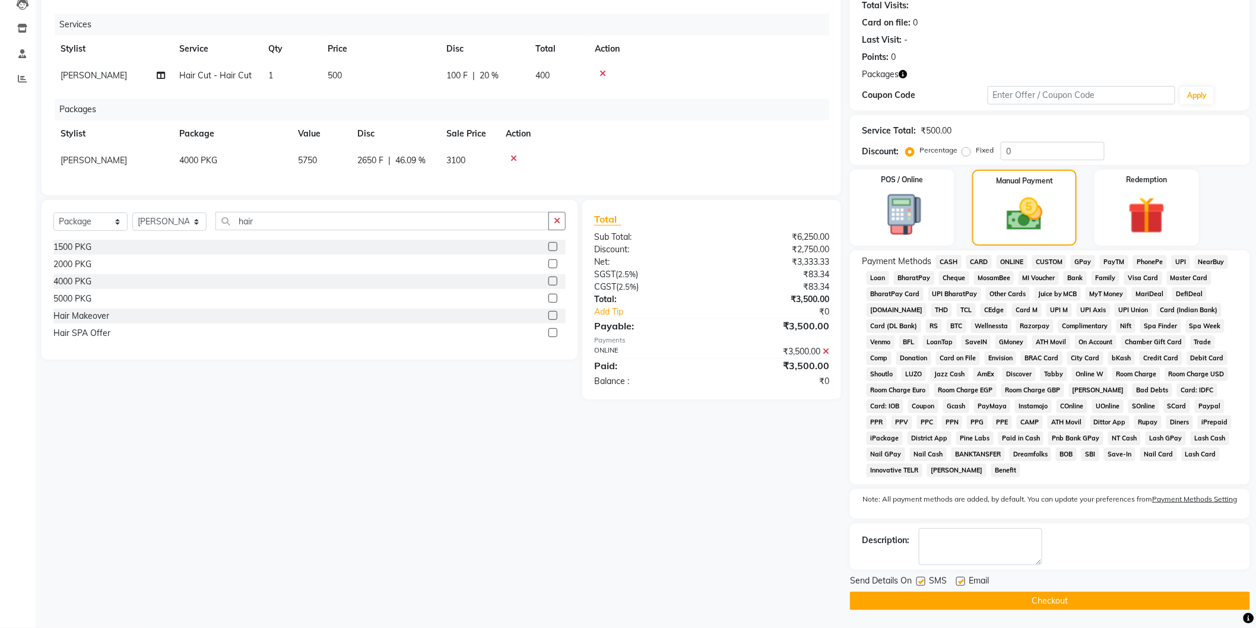
scroll to position [135, 0]
click at [959, 581] on label at bounding box center [960, 581] width 9 height 9
click at [959, 581] on input "checkbox" at bounding box center [960, 582] width 8 height 8
checkbox input "false"
click at [926, 584] on div "SMS" at bounding box center [937, 582] width 40 height 15
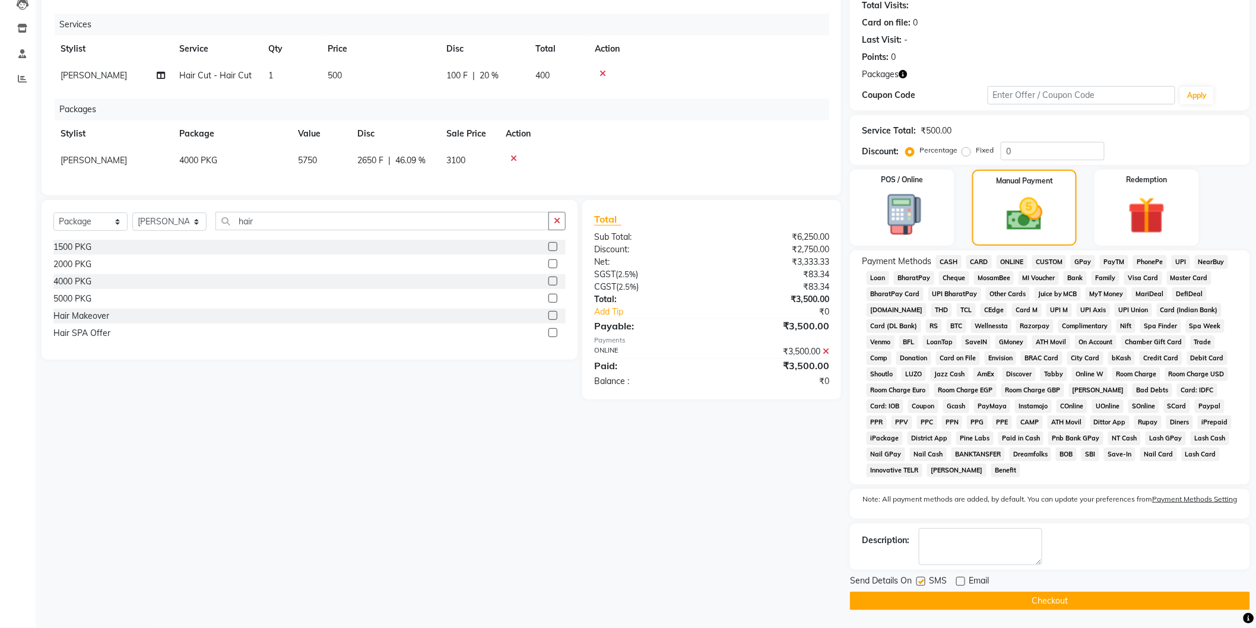
click at [924, 581] on label at bounding box center [921, 581] width 9 height 9
click at [924, 581] on input "checkbox" at bounding box center [921, 582] width 8 height 8
checkbox input "false"
click at [924, 606] on button "Checkout" at bounding box center [1050, 601] width 400 height 18
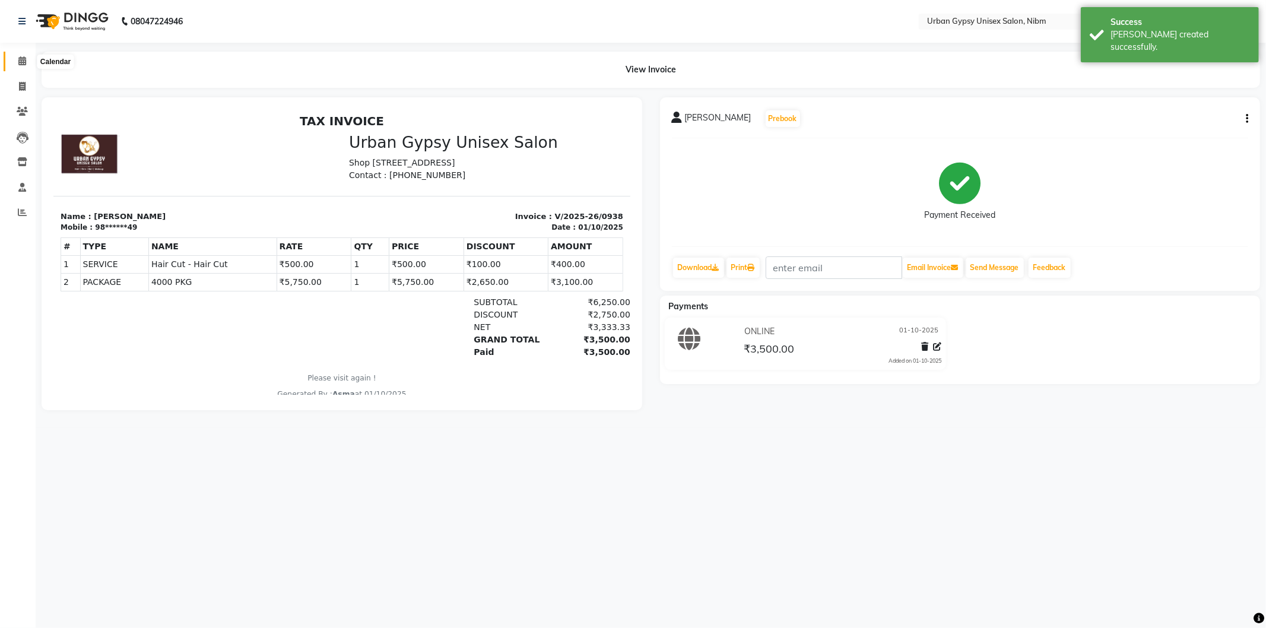
click at [27, 60] on span at bounding box center [22, 62] width 21 height 14
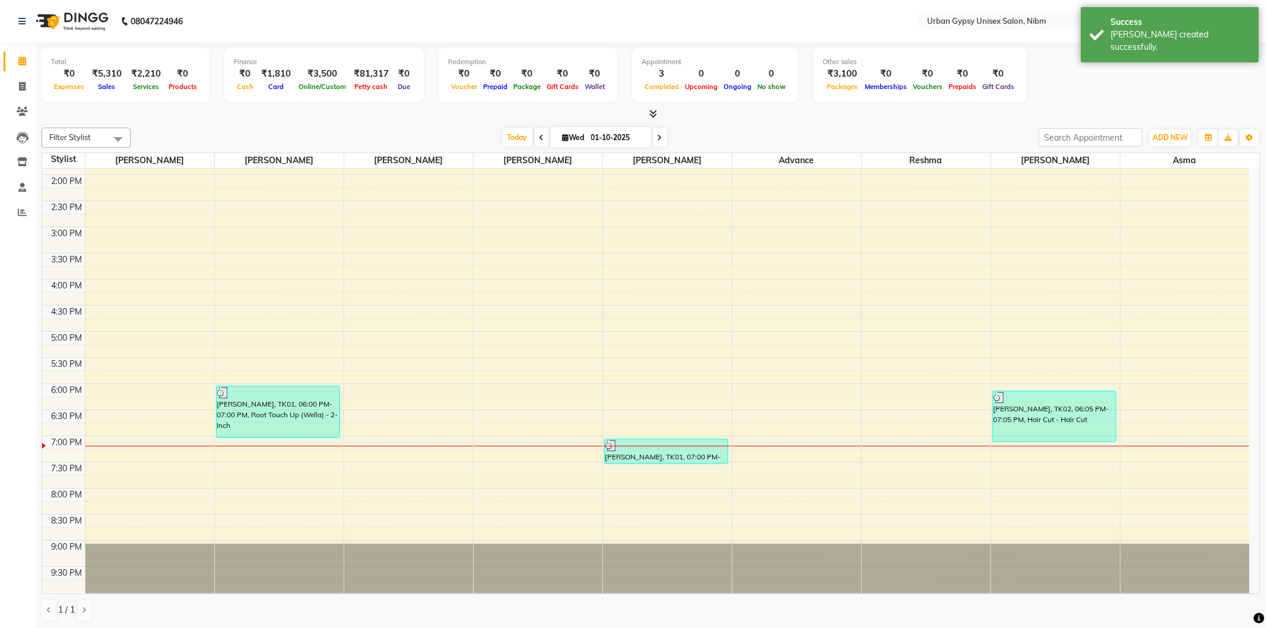
scroll to position [309, 0]
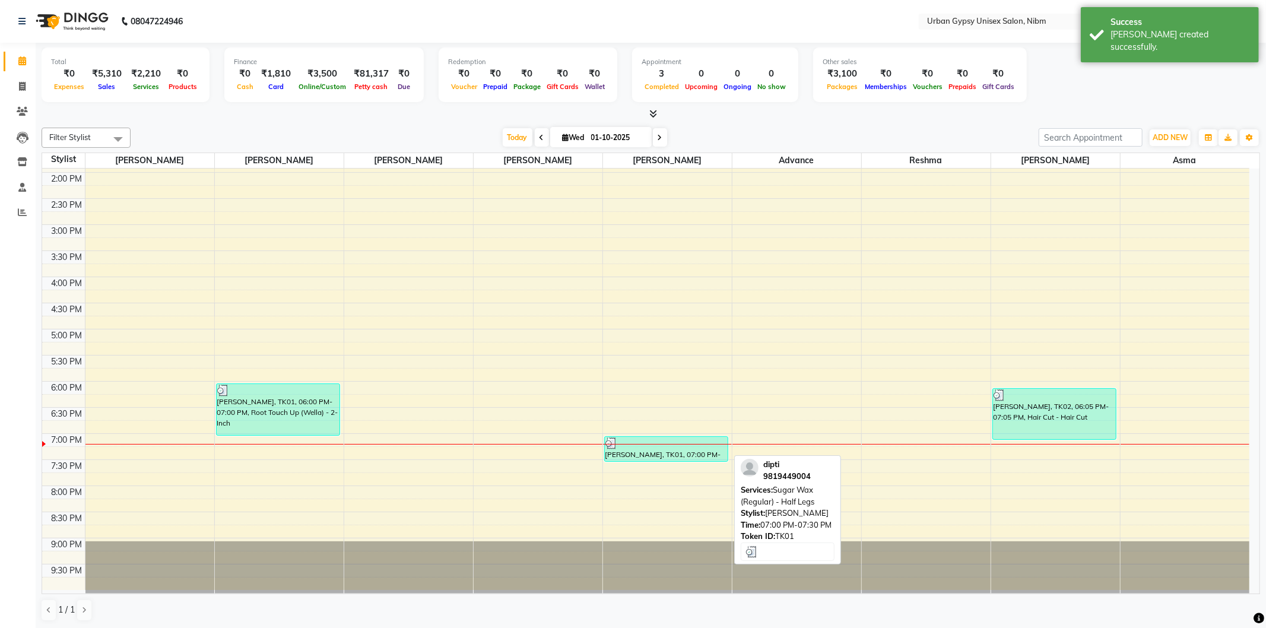
click at [690, 446] on div at bounding box center [666, 443] width 122 height 12
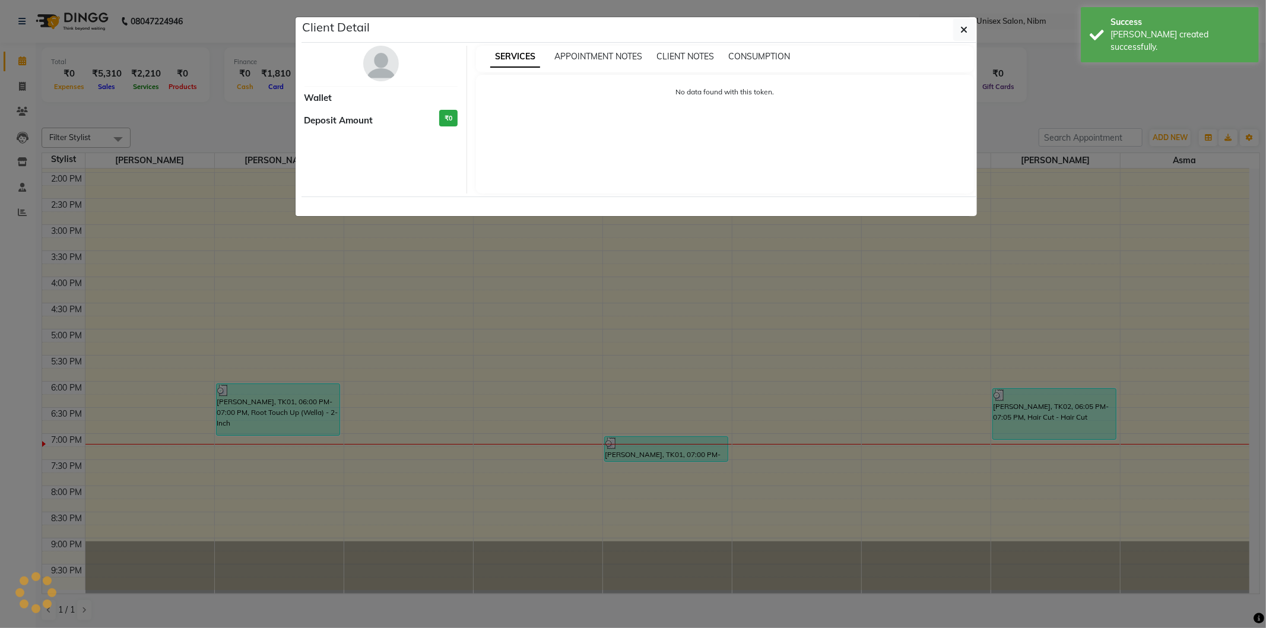
select select "3"
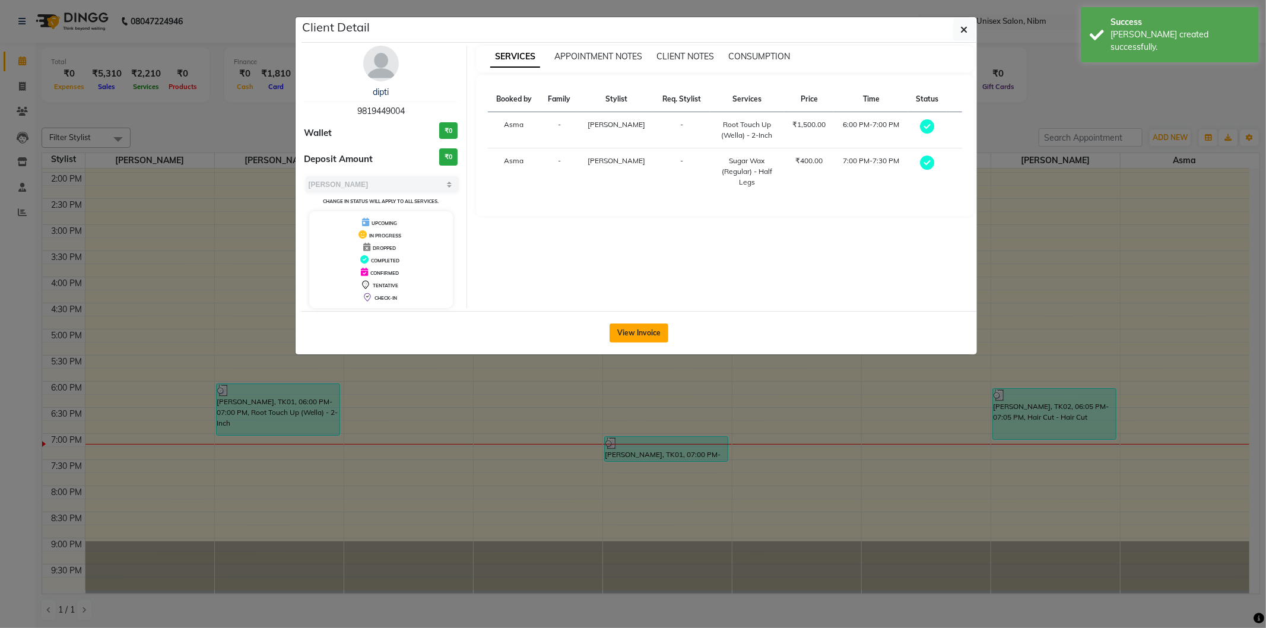
click at [632, 337] on button "View Invoice" at bounding box center [639, 333] width 59 height 19
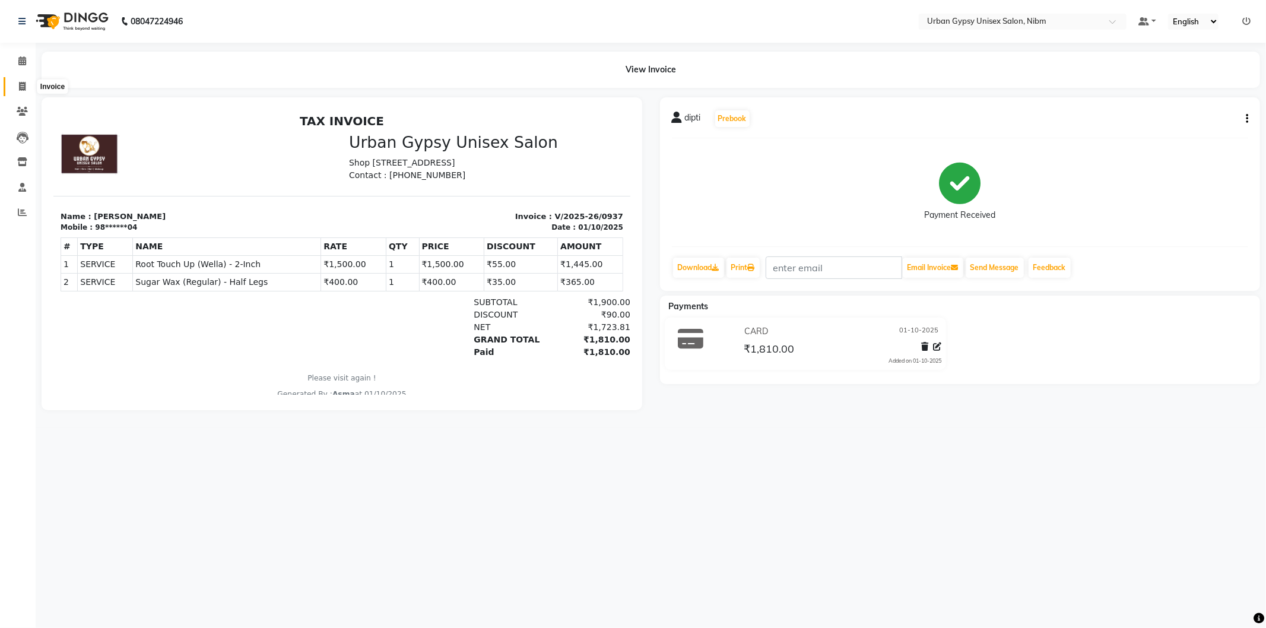
click at [30, 85] on span at bounding box center [22, 87] width 21 height 14
select select "7045"
select select "service"
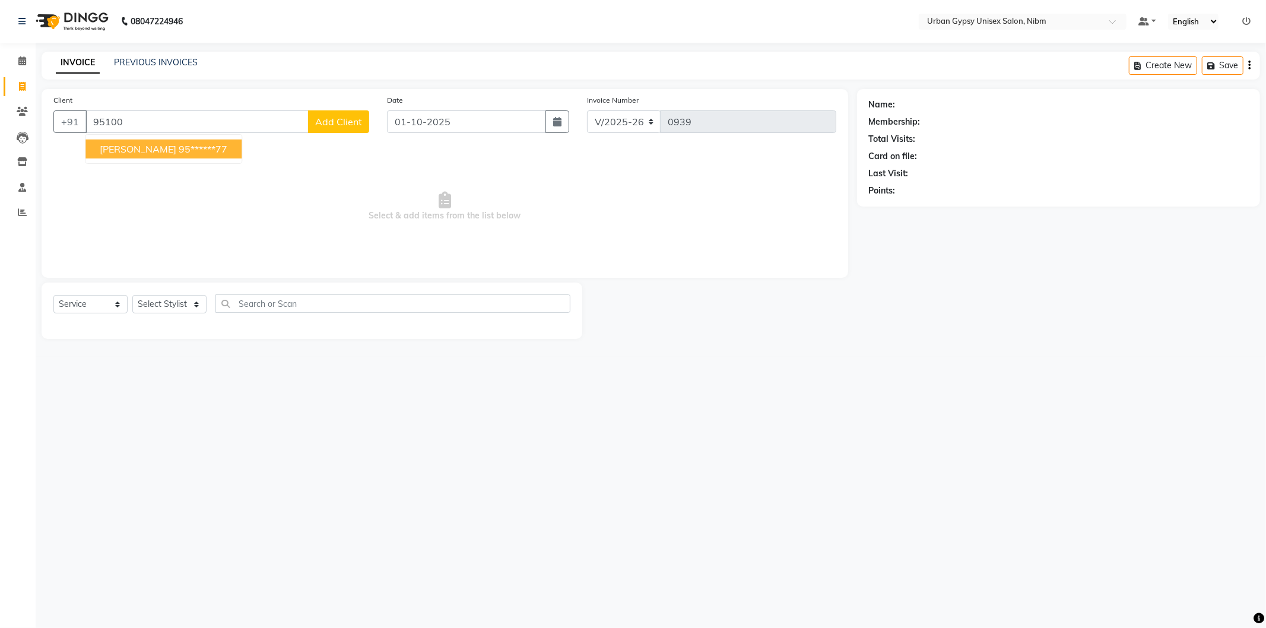
click at [156, 147] on span "[PERSON_NAME]" at bounding box center [138, 149] width 77 height 12
type input "95******77"
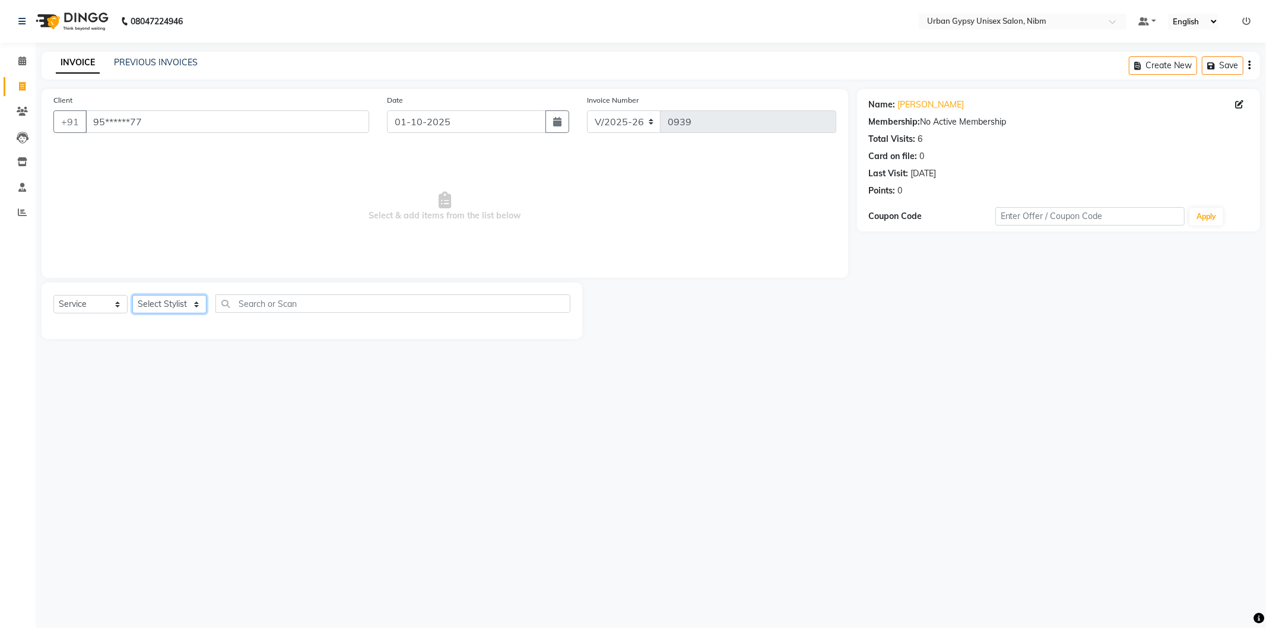
click at [171, 301] on select "Select Stylist Advance Akshay [PERSON_NAME] Asma [PERSON_NAME] Malhari [PERSON_…" at bounding box center [169, 304] width 74 height 18
select select "80743"
click at [132, 296] on select "Select Stylist Advance Akshay [PERSON_NAME] Asma [PERSON_NAME] Malhari [PERSON_…" at bounding box center [169, 304] width 74 height 18
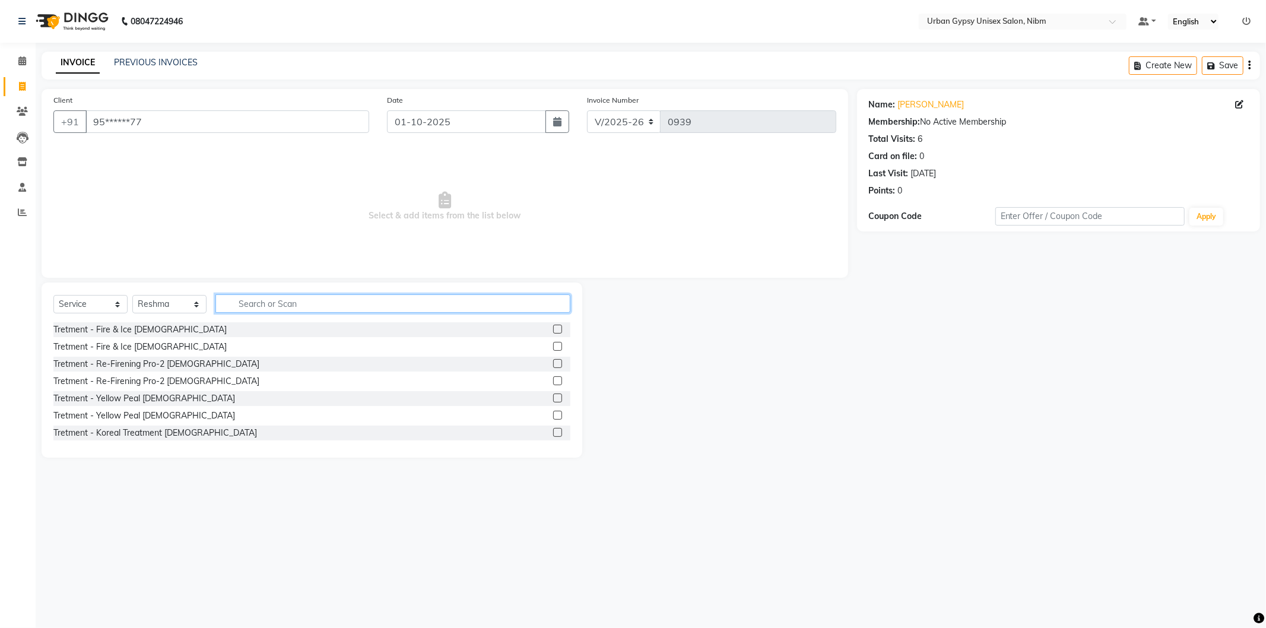
click at [277, 303] on input "text" at bounding box center [392, 303] width 355 height 18
type input "r"
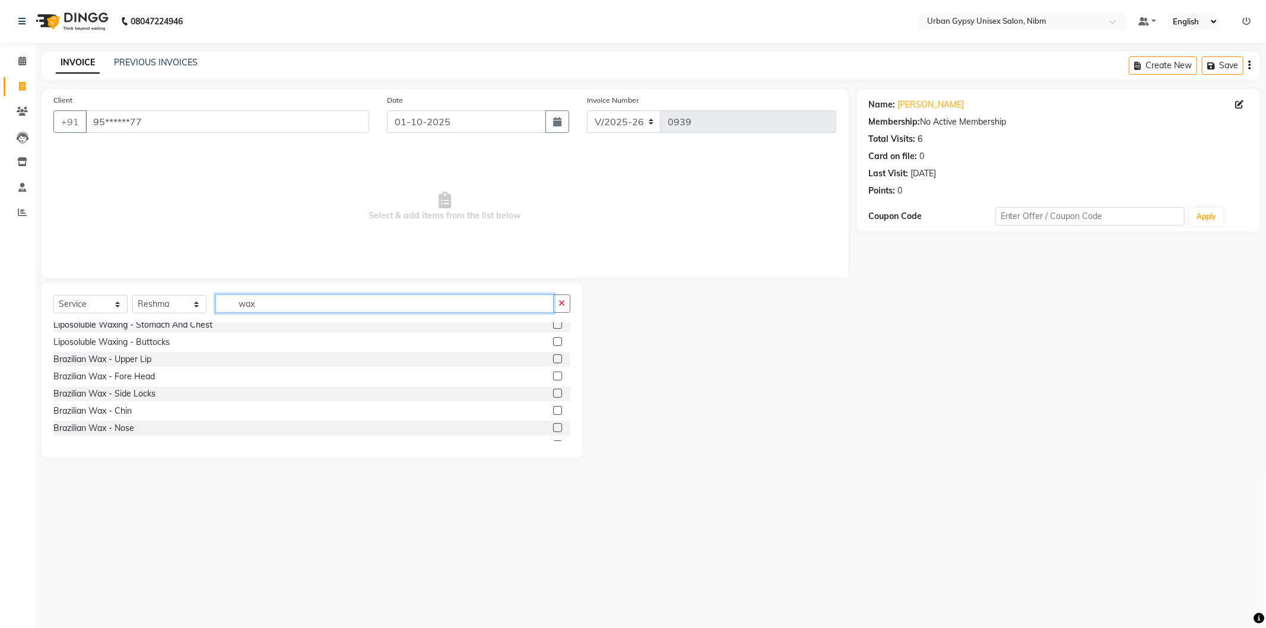
scroll to position [741, 0]
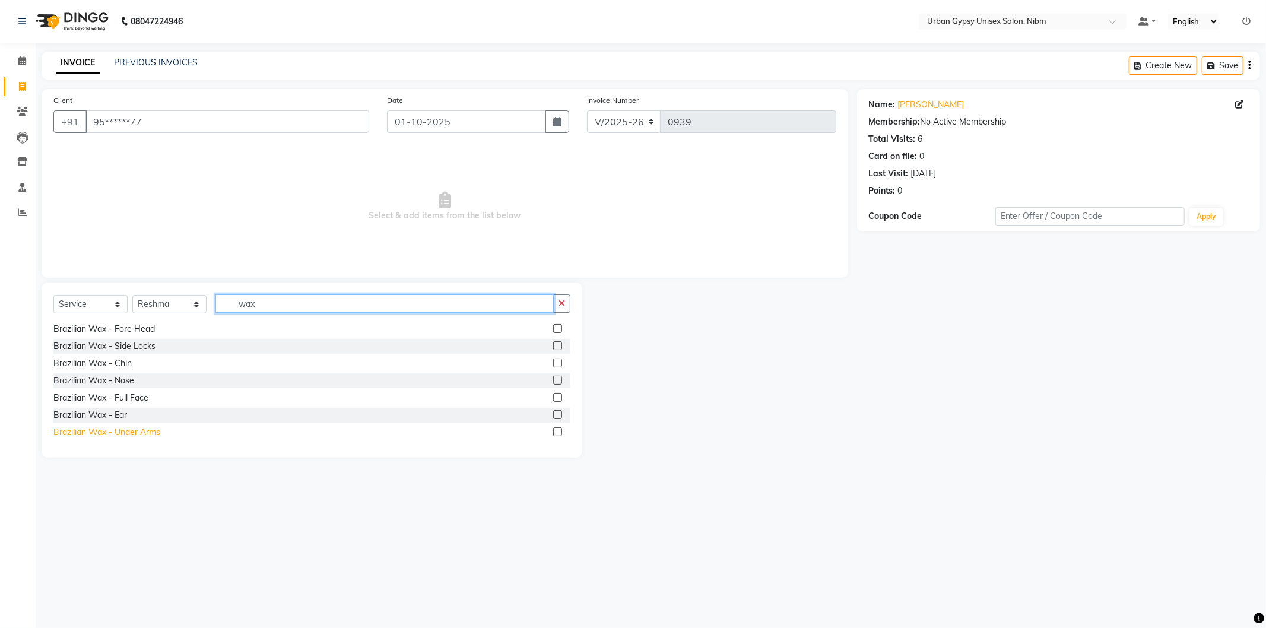
type input "wax"
click at [127, 431] on div "Brazilian Wax - Under Arms" at bounding box center [106, 432] width 107 height 12
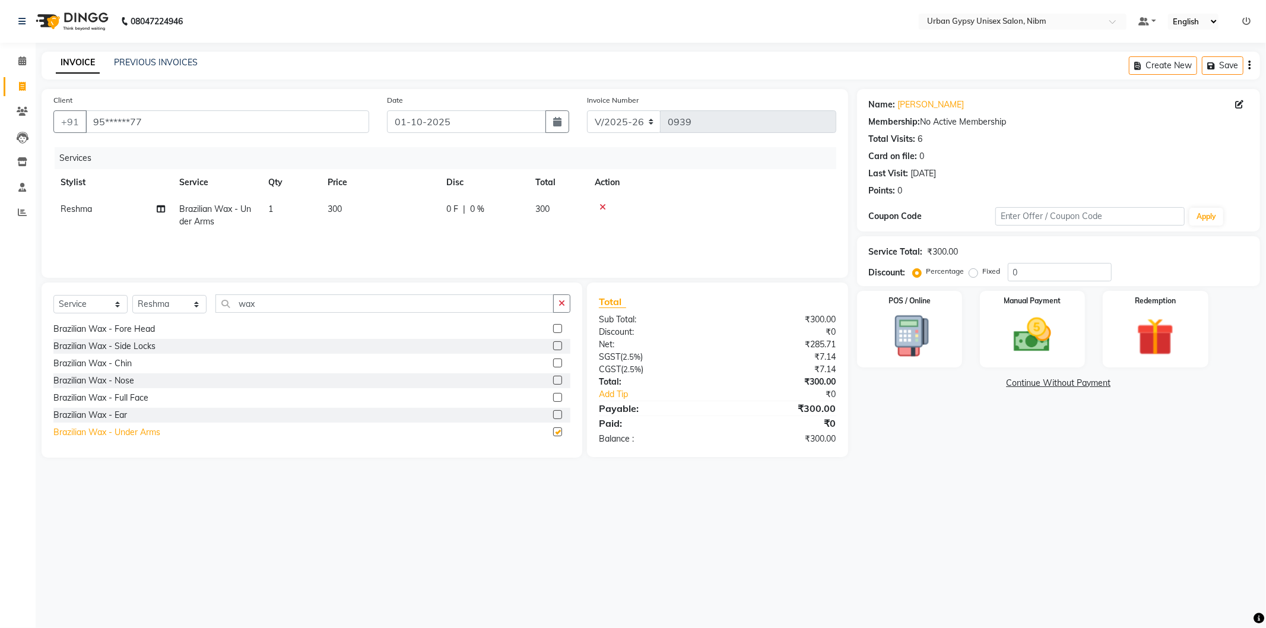
checkbox input "false"
click at [144, 392] on div "Liposoluble Waxing - Full Hands" at bounding box center [114, 392] width 123 height 12
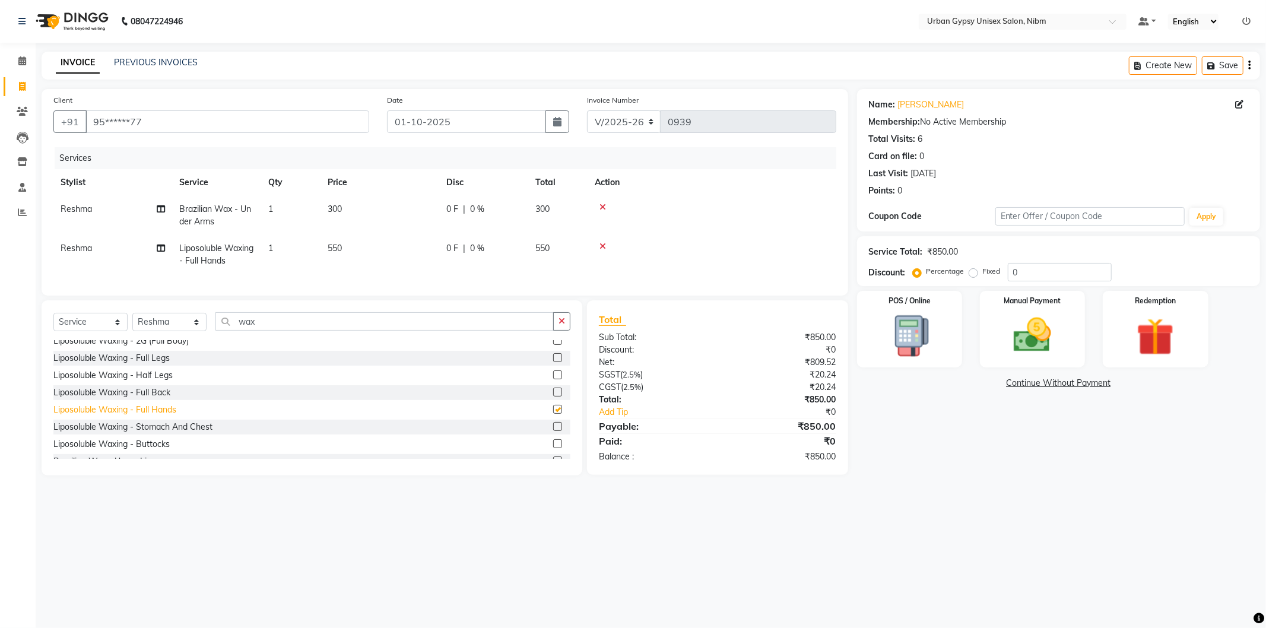
checkbox input "false"
click at [145, 382] on div "Liposoluble Waxing - Half Legs" at bounding box center [112, 375] width 119 height 12
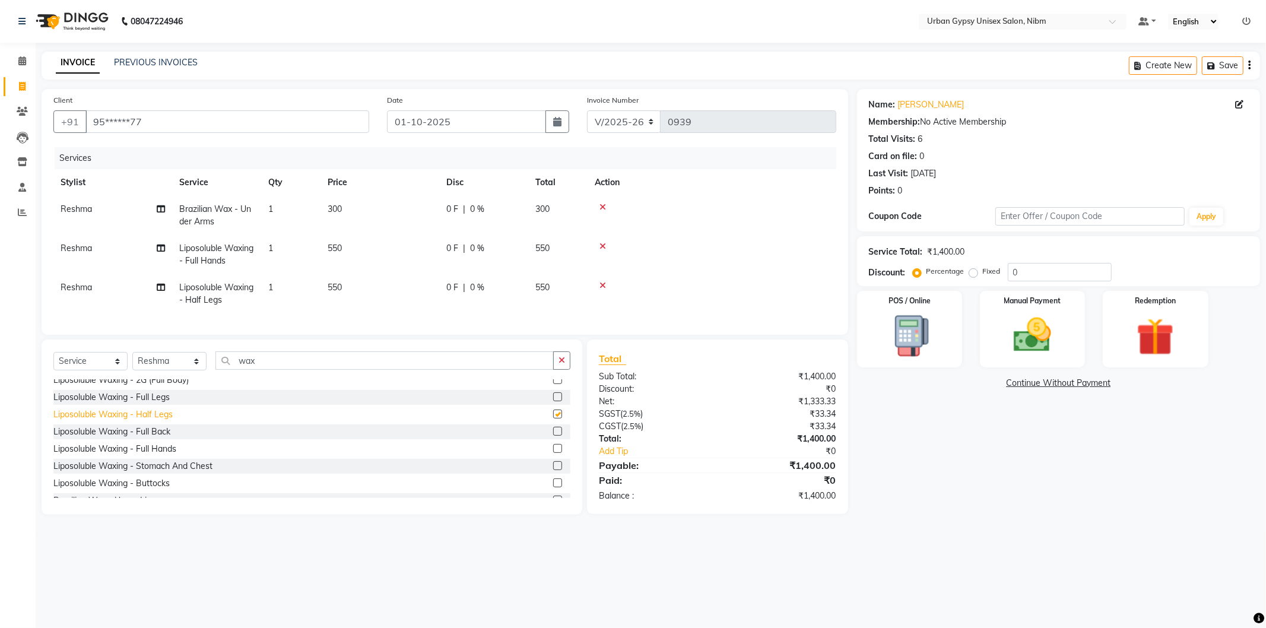
checkbox input "false"
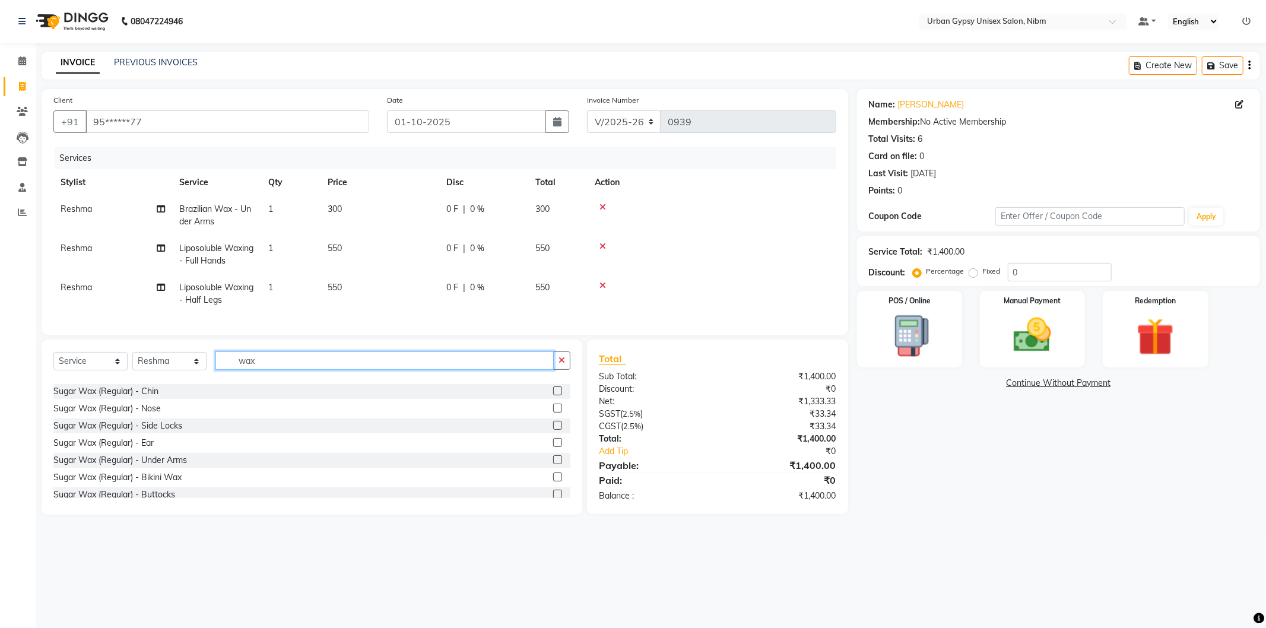
click at [291, 370] on input "wax" at bounding box center [384, 360] width 338 height 18
type input "w"
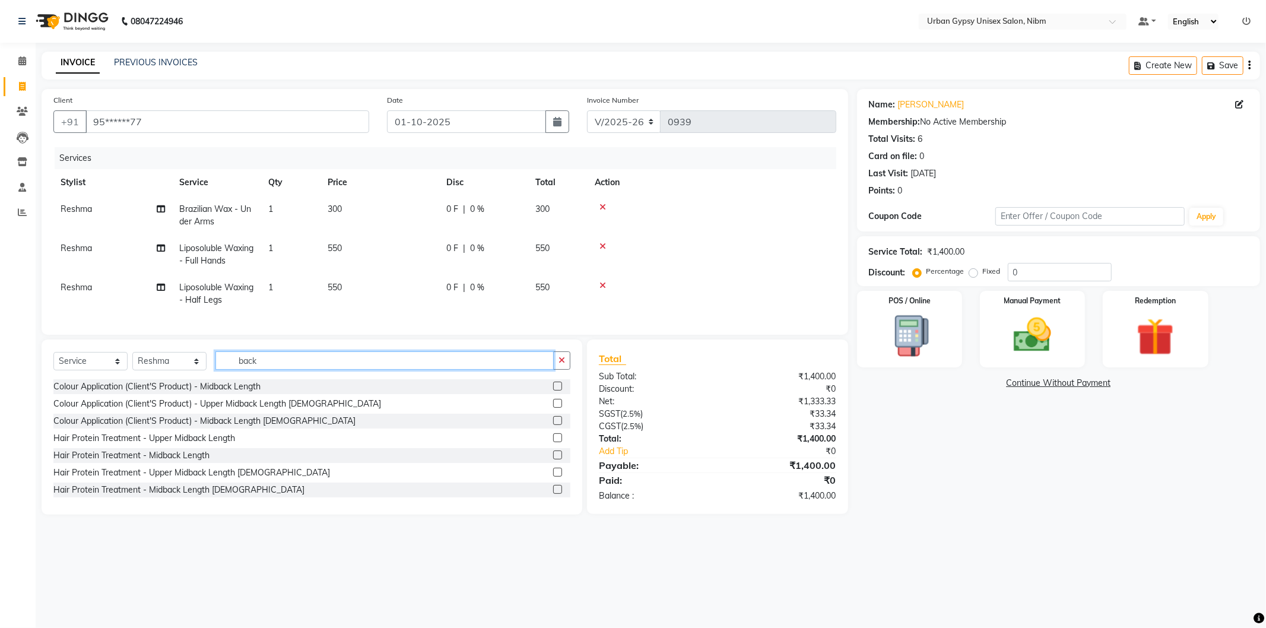
scroll to position [620, 0]
type input "b"
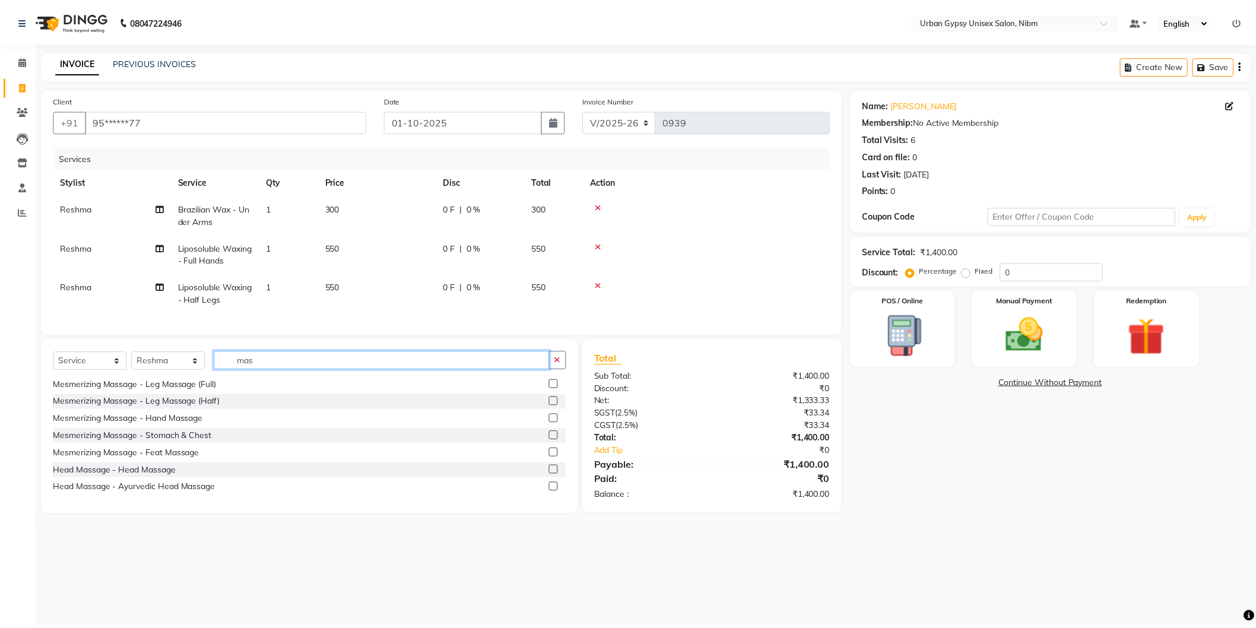
scroll to position [0, 0]
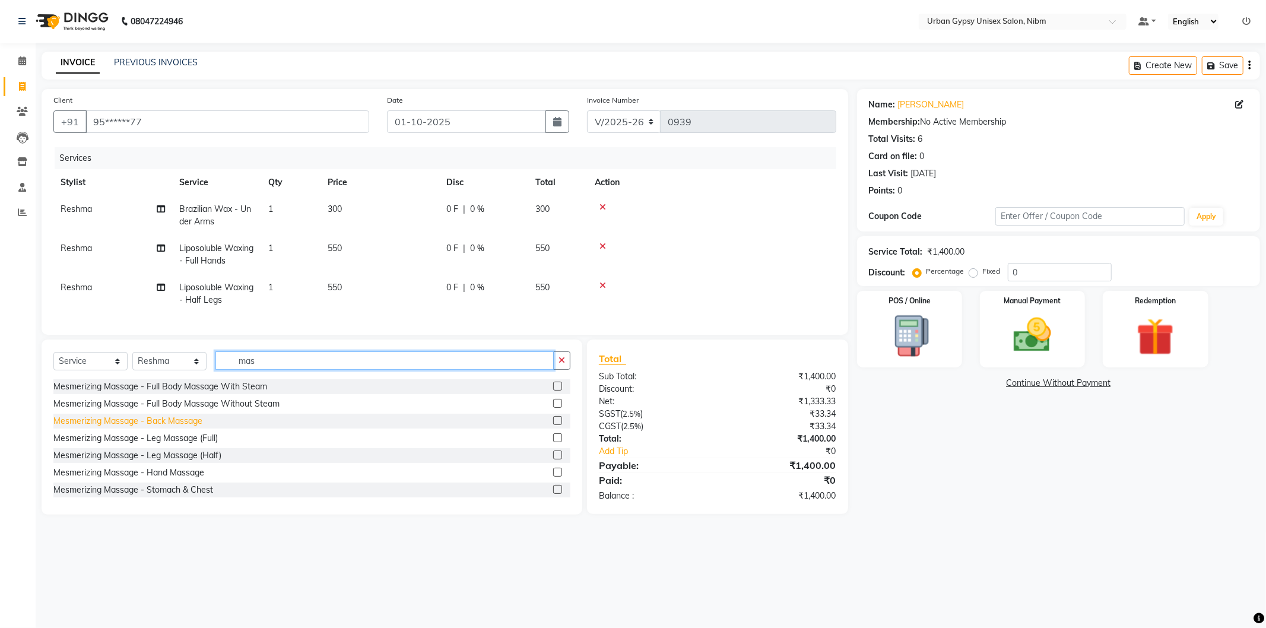
type input "mas"
click at [199, 427] on div "Mesmerizing Massage - Back Massage" at bounding box center [127, 421] width 149 height 12
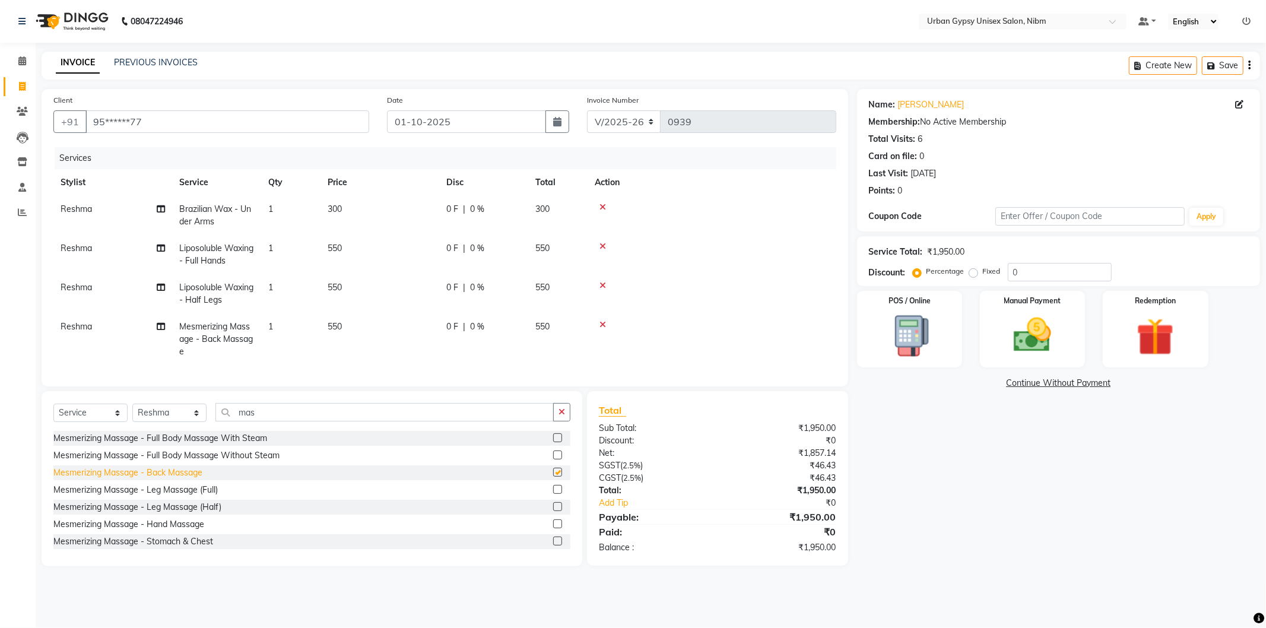
checkbox input "false"
click at [186, 531] on div "Mesmerizing Massage - Hand Massage" at bounding box center [128, 524] width 151 height 12
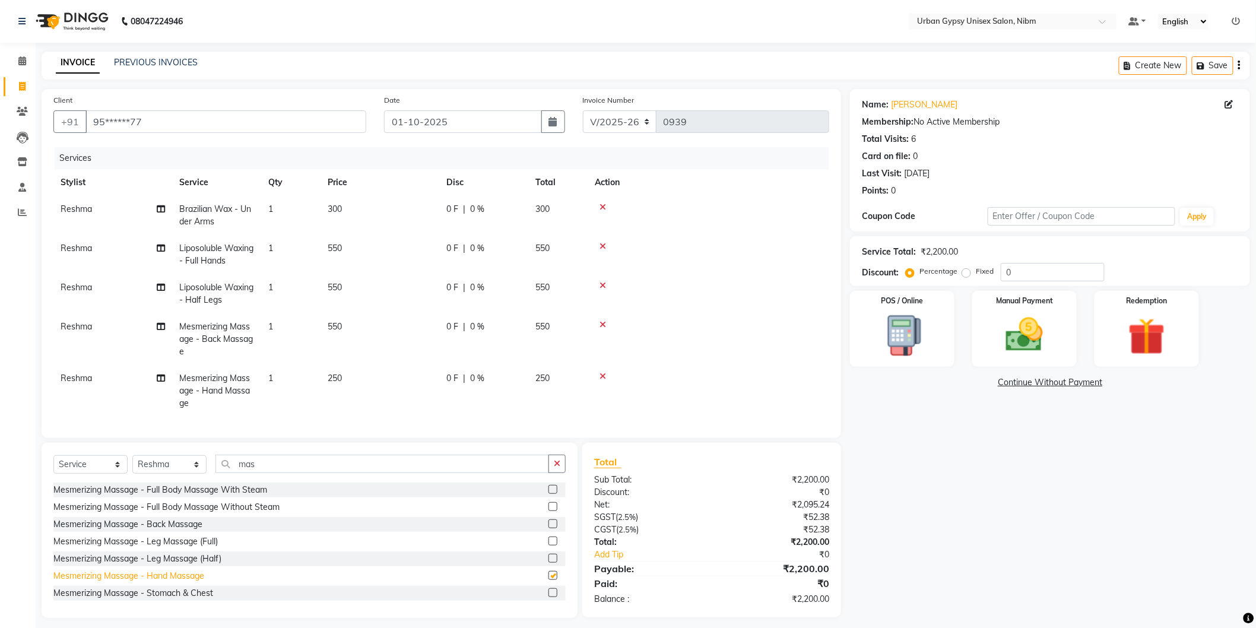
checkbox input "false"
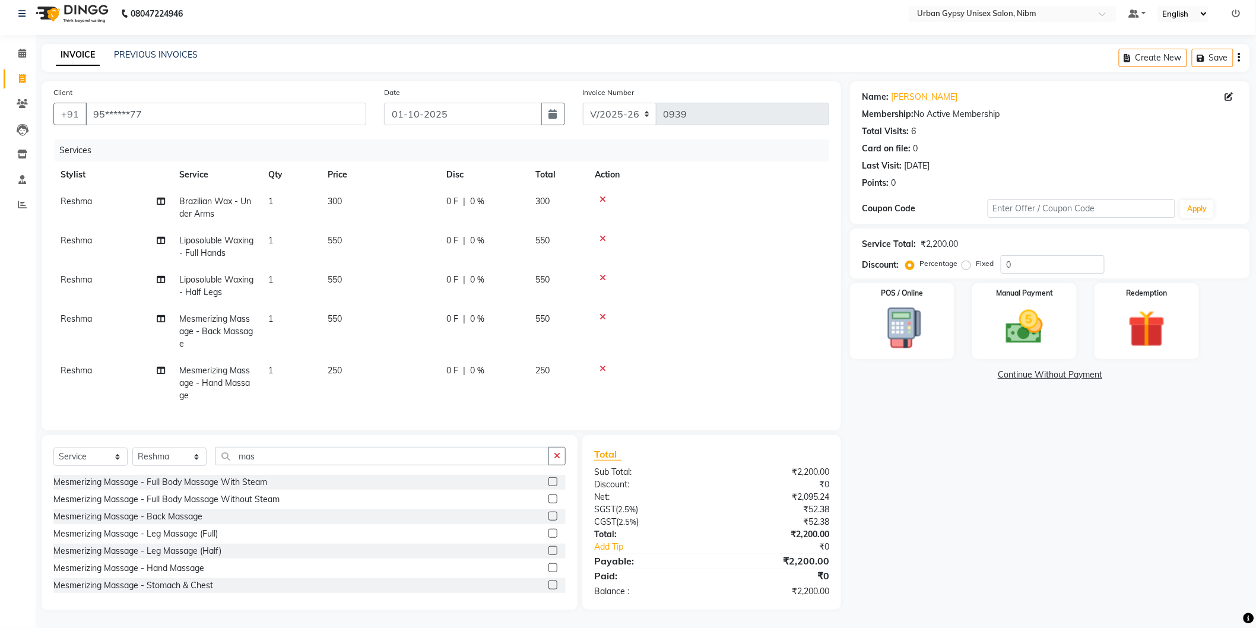
scroll to position [17, 0]
click at [1019, 255] on input "0" at bounding box center [1053, 264] width 104 height 18
type input "015"
click at [908, 429] on div "Name: [PERSON_NAME] Logo Membership: No Active Membership Total Visits: 6 Card …" at bounding box center [1054, 345] width 409 height 529
click at [1019, 313] on img at bounding box center [1024, 327] width 63 height 45
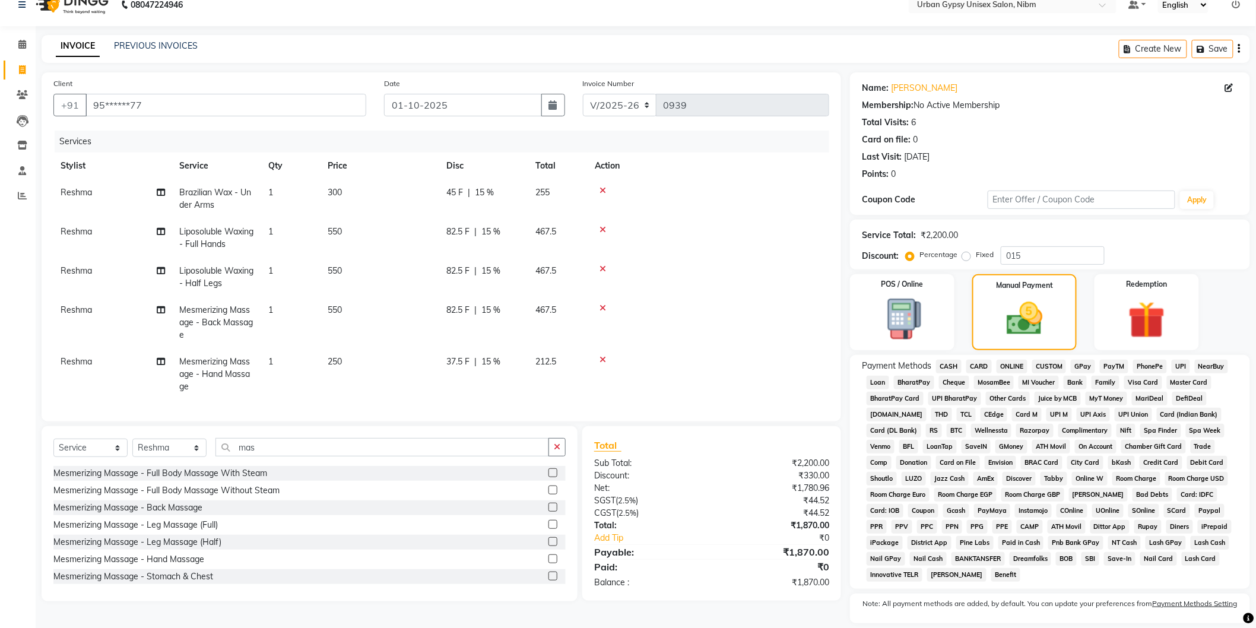
click at [1001, 365] on span "ONLINE" at bounding box center [1012, 367] width 31 height 14
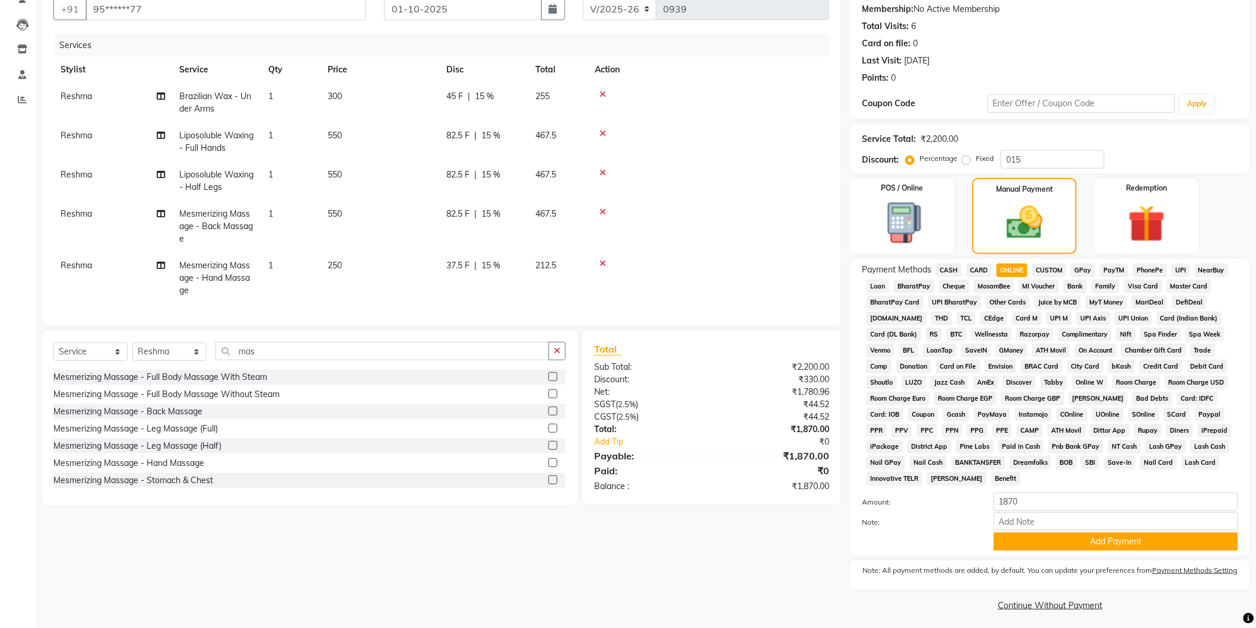
scroll to position [119, 0]
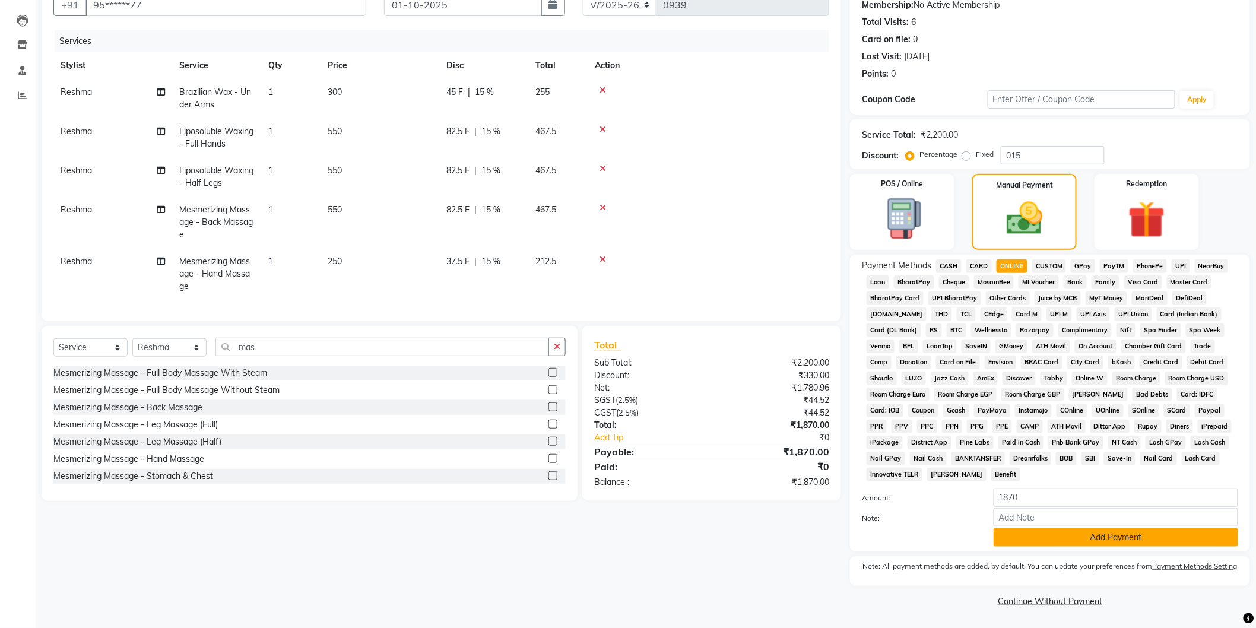
click at [1053, 535] on button "Add Payment" at bounding box center [1116, 537] width 245 height 18
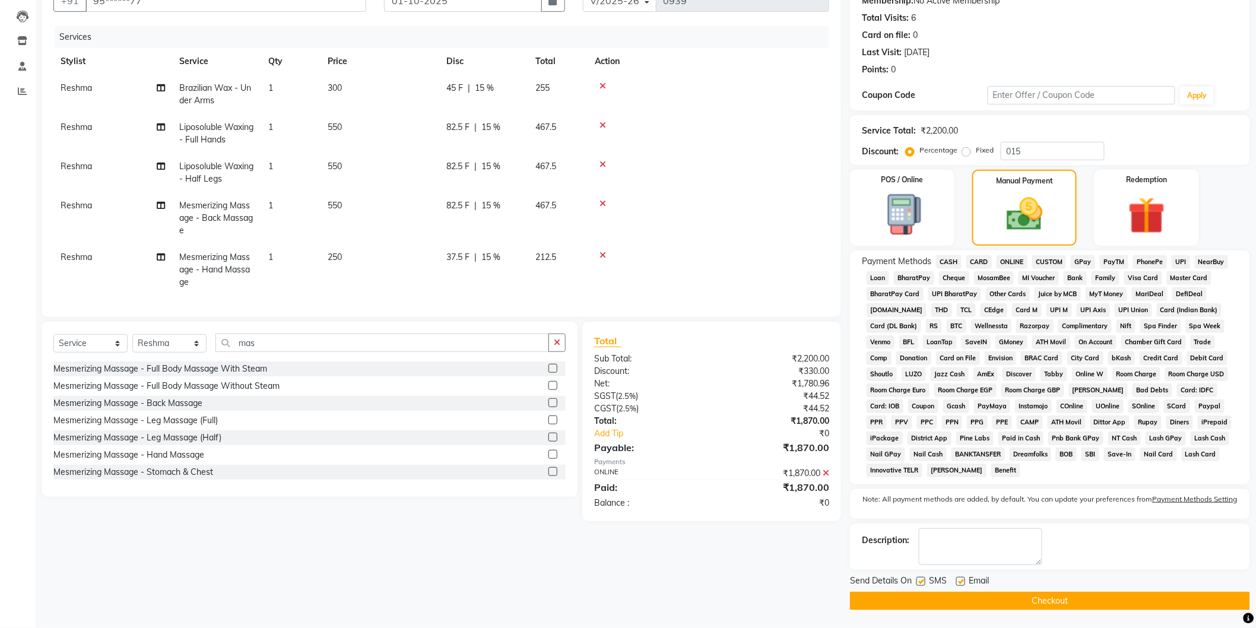
scroll to position [122, 0]
click at [959, 579] on label at bounding box center [960, 581] width 9 height 9
click at [959, 579] on input "checkbox" at bounding box center [960, 582] width 8 height 8
checkbox input "false"
click at [920, 579] on label at bounding box center [921, 581] width 9 height 9
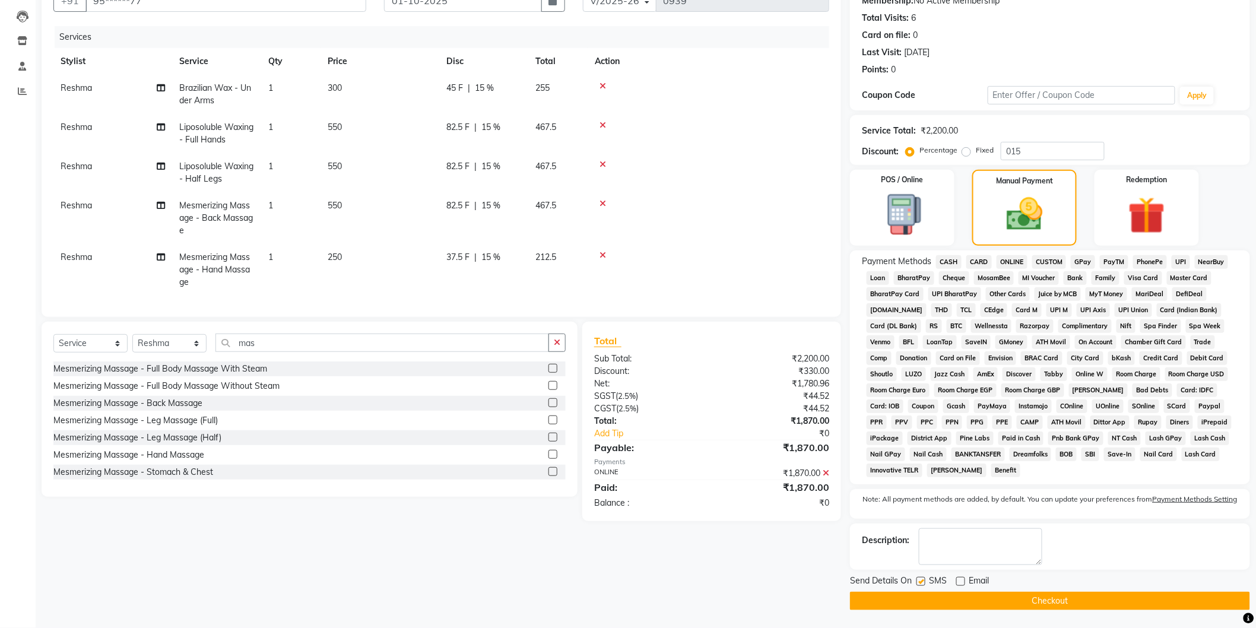
click at [920, 579] on input "checkbox" at bounding box center [921, 582] width 8 height 8
checkbox input "false"
click at [957, 600] on button "Checkout" at bounding box center [1050, 601] width 400 height 18
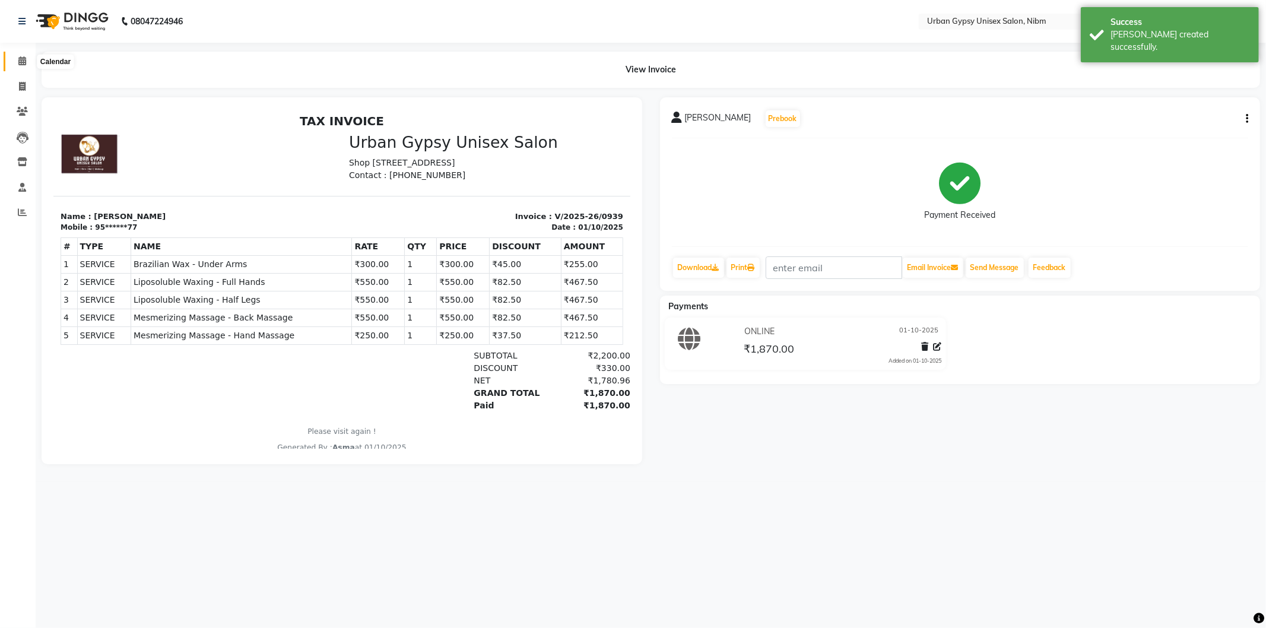
click at [21, 61] on icon at bounding box center [22, 60] width 8 height 9
